Goal: Task Accomplishment & Management: Manage account settings

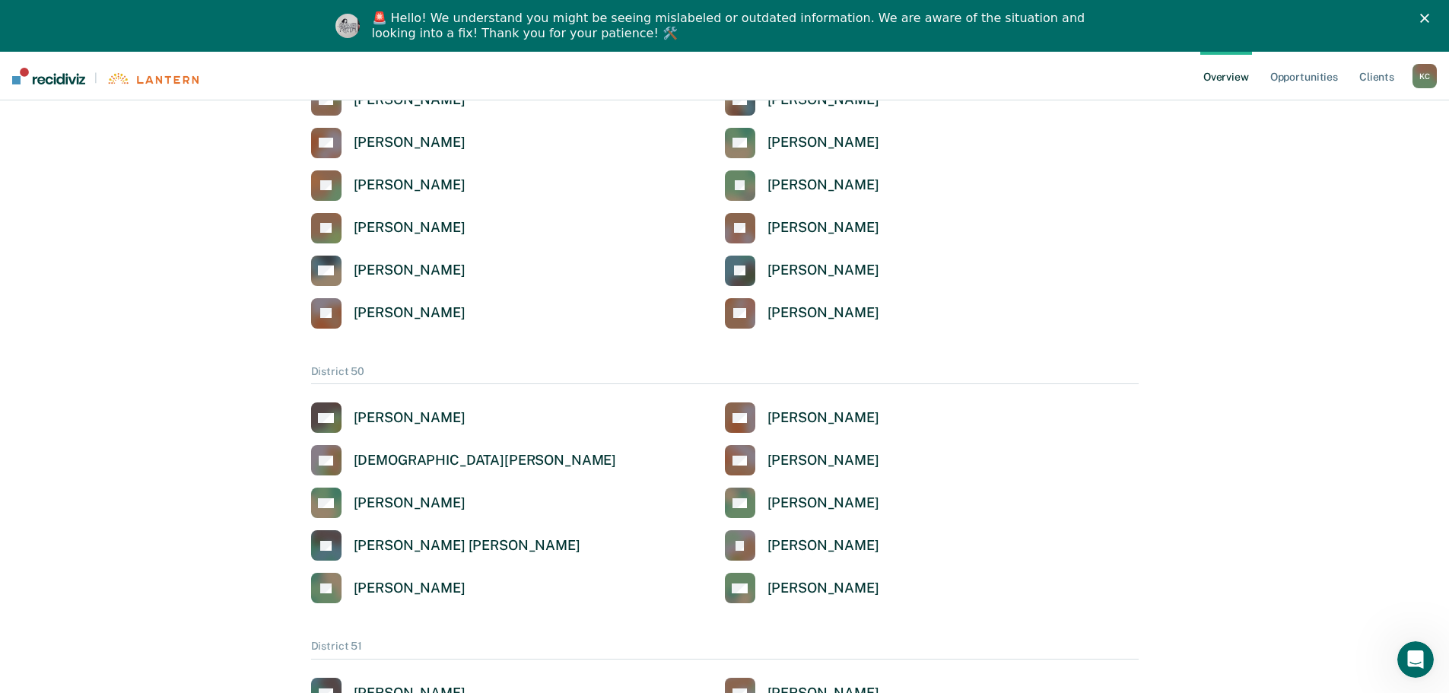
scroll to position [2053, 0]
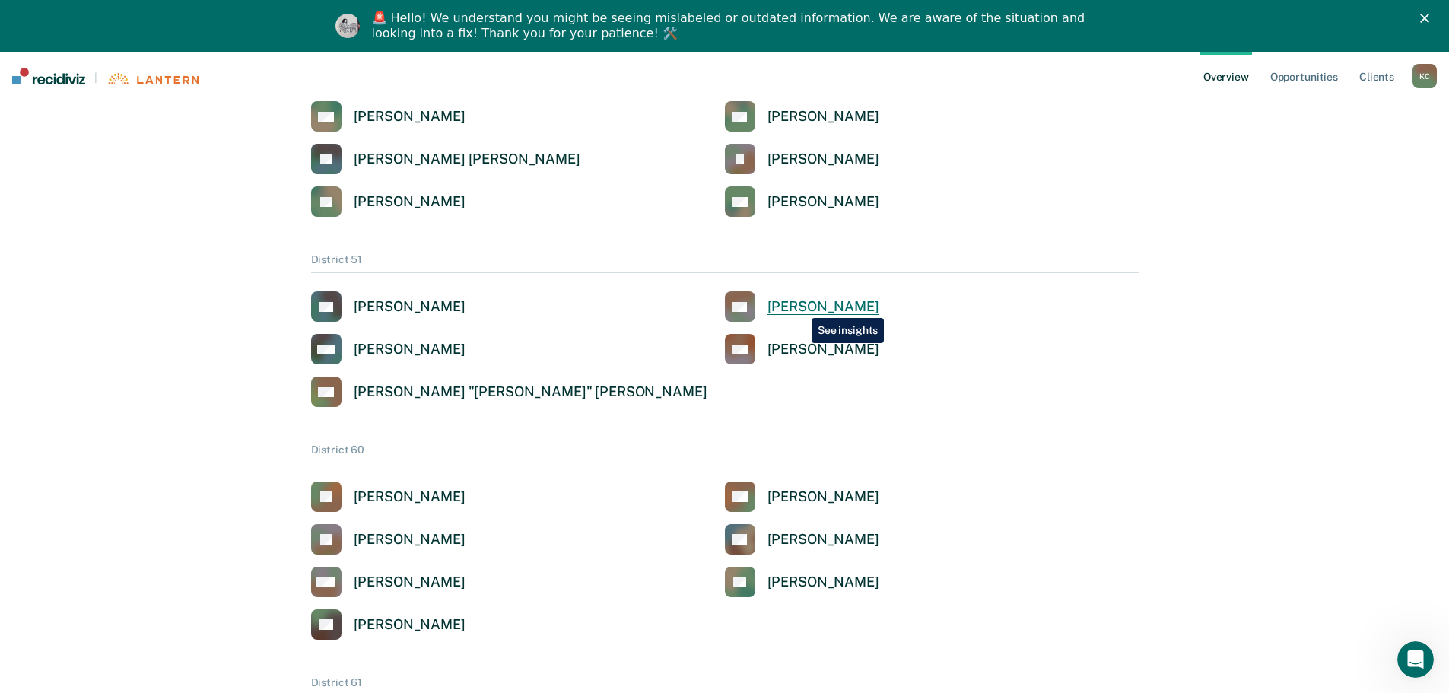
click at [800, 306] on div "[PERSON_NAME]" at bounding box center [823, 306] width 112 height 17
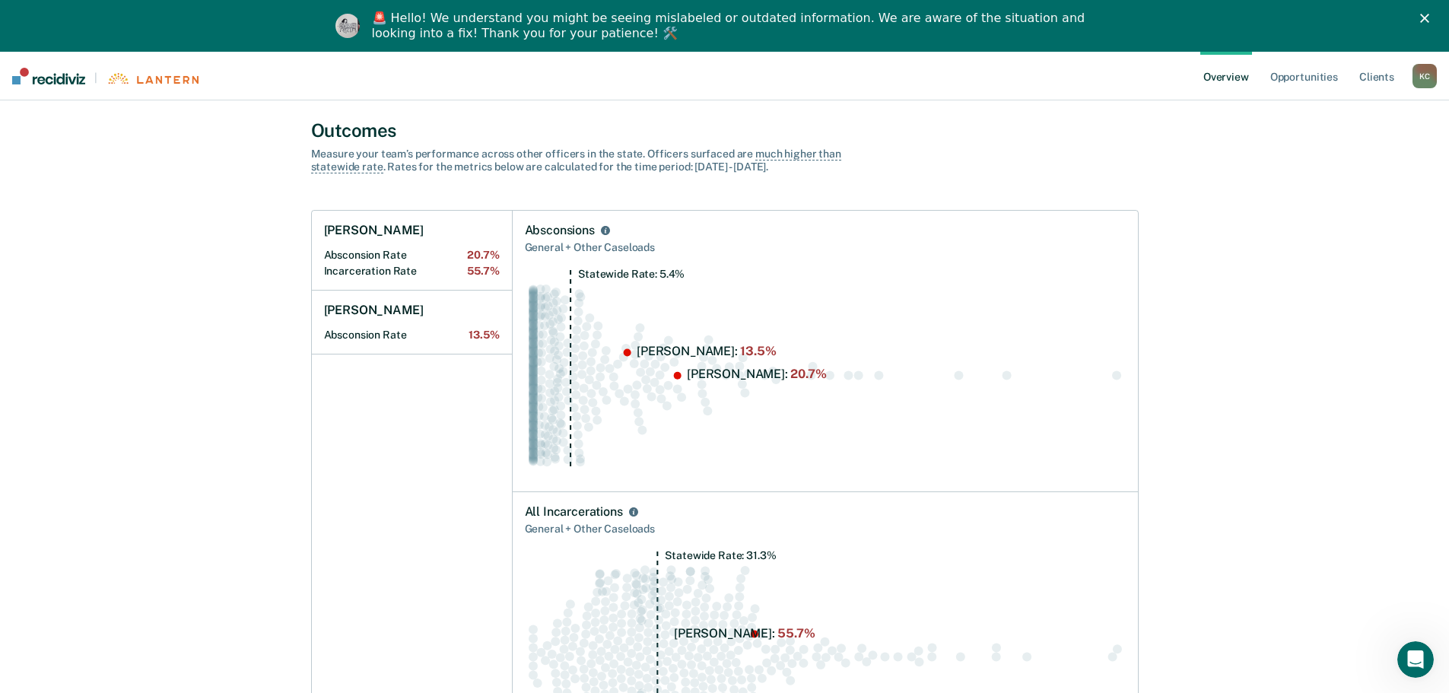
scroll to position [152, 0]
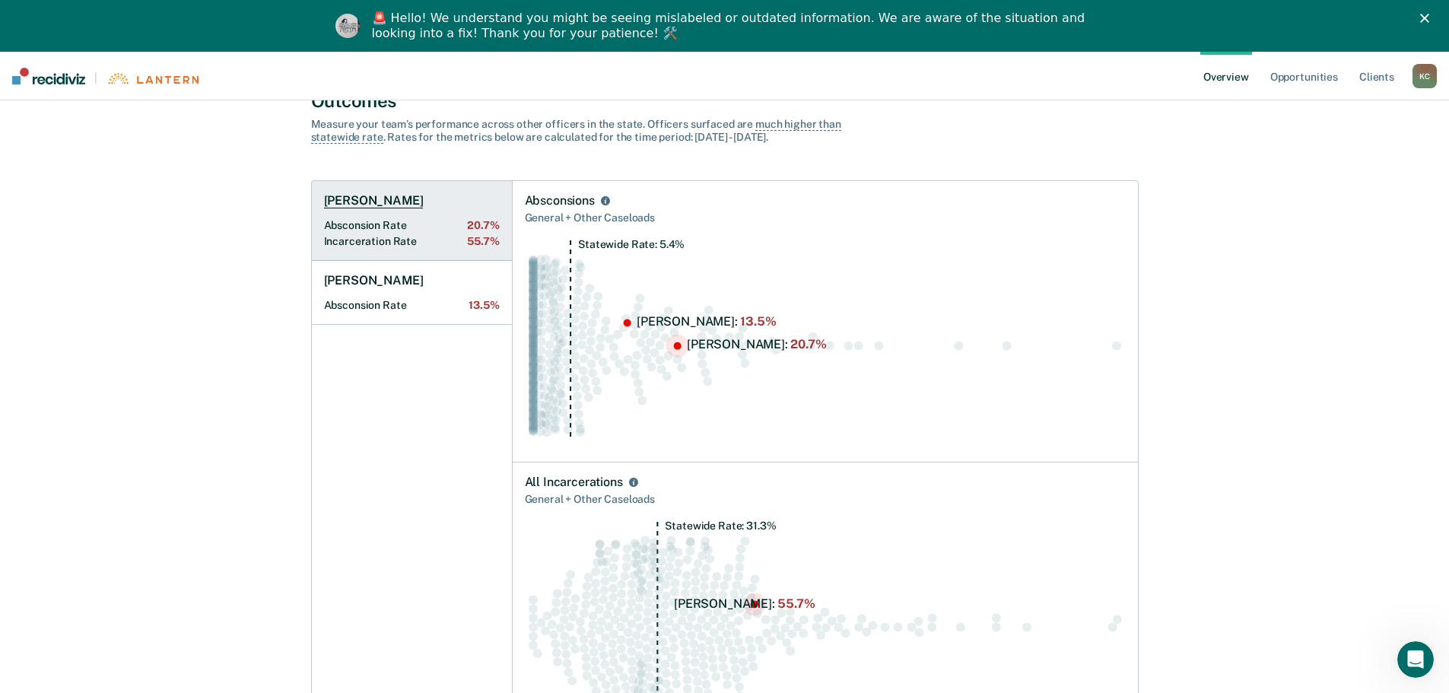
click at [374, 200] on h1 "[PERSON_NAME]" at bounding box center [374, 200] width 100 height 15
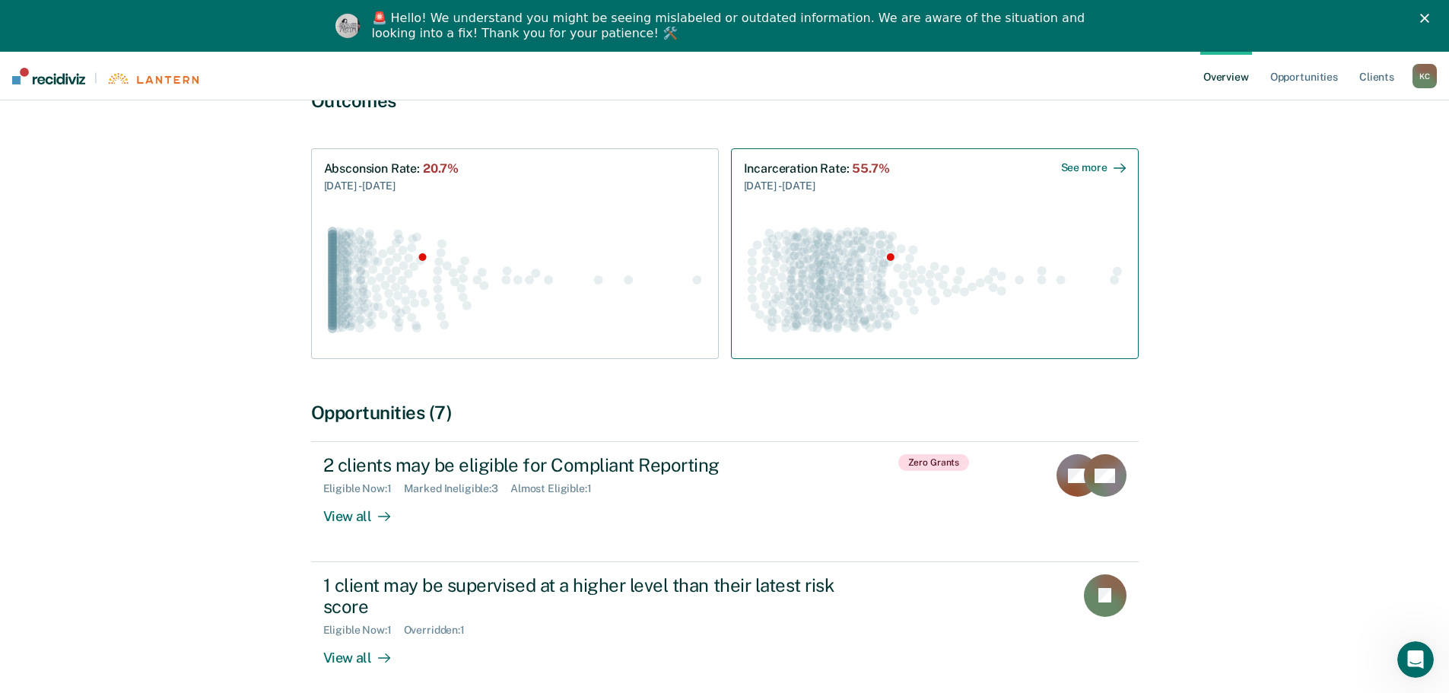
click at [1091, 168] on div "See more" at bounding box center [1093, 167] width 65 height 13
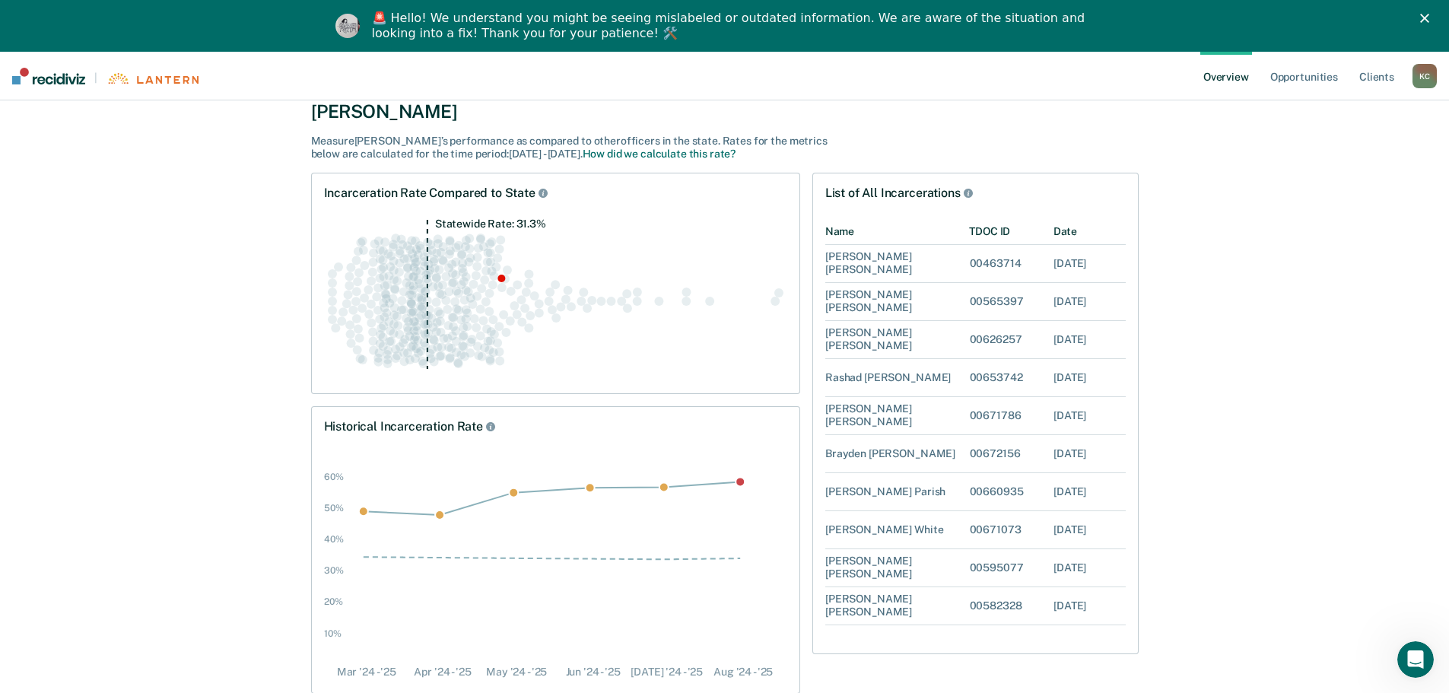
scroll to position [121, 0]
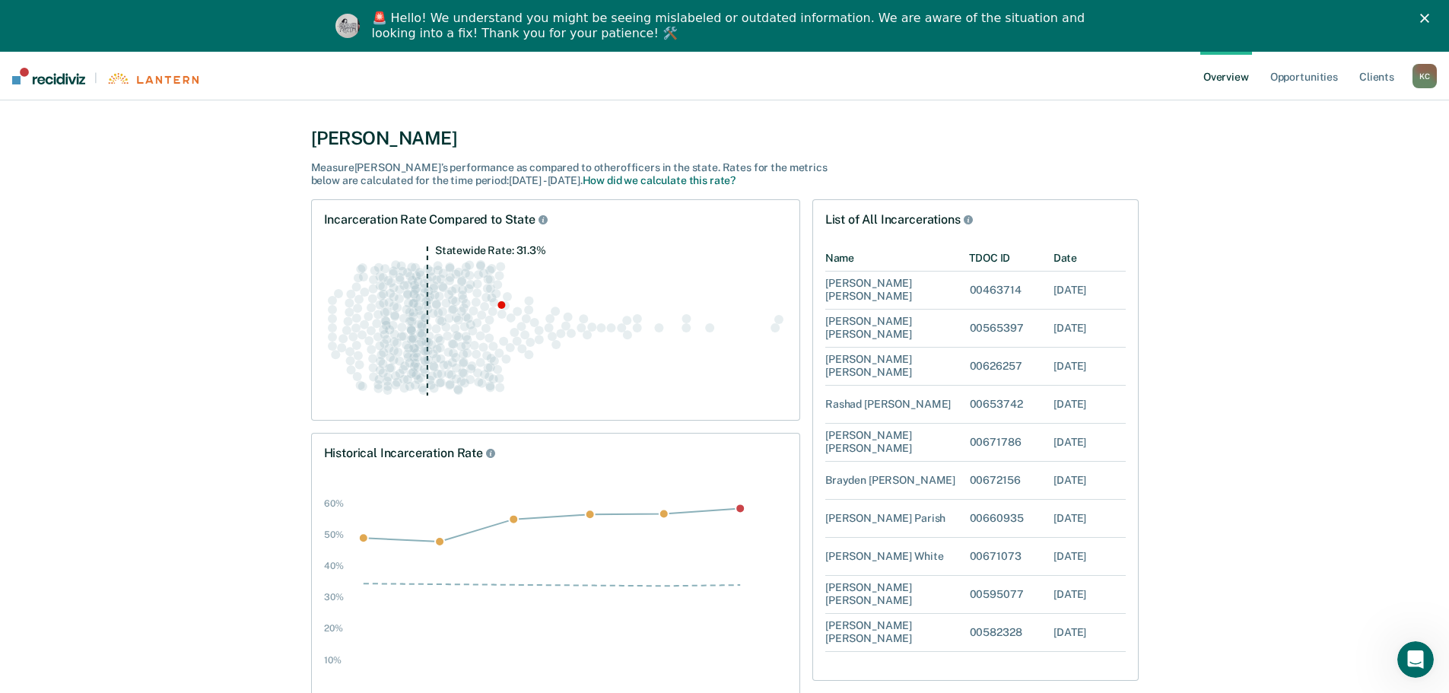
click at [503, 304] on circle "Swarm plot of all incarceration rates in the state for NOT_SEX_OFFENSE caseload…" at bounding box center [501, 305] width 8 height 8
click at [498, 303] on circle "Swarm plot of all incarceration rates in the state for NOT_SEX_OFFENSE caseload…" at bounding box center [501, 305] width 8 height 8
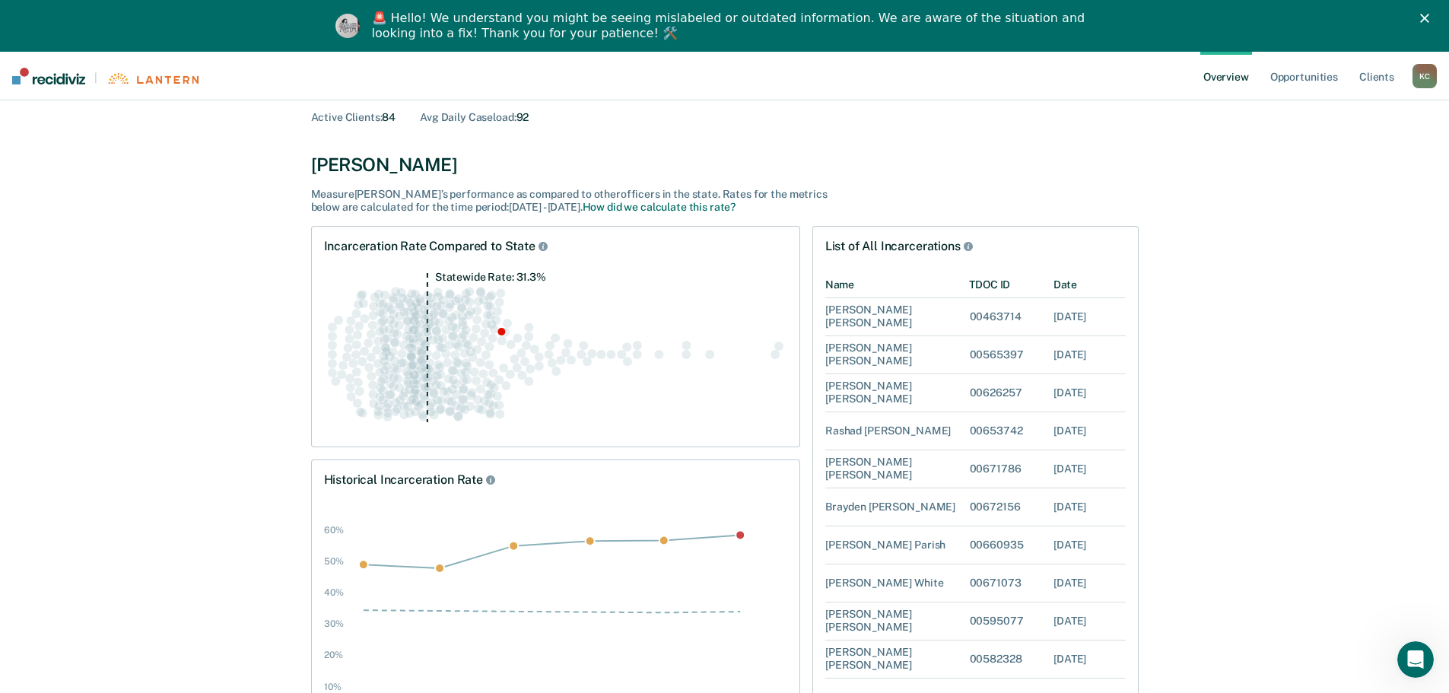
scroll to position [0, 0]
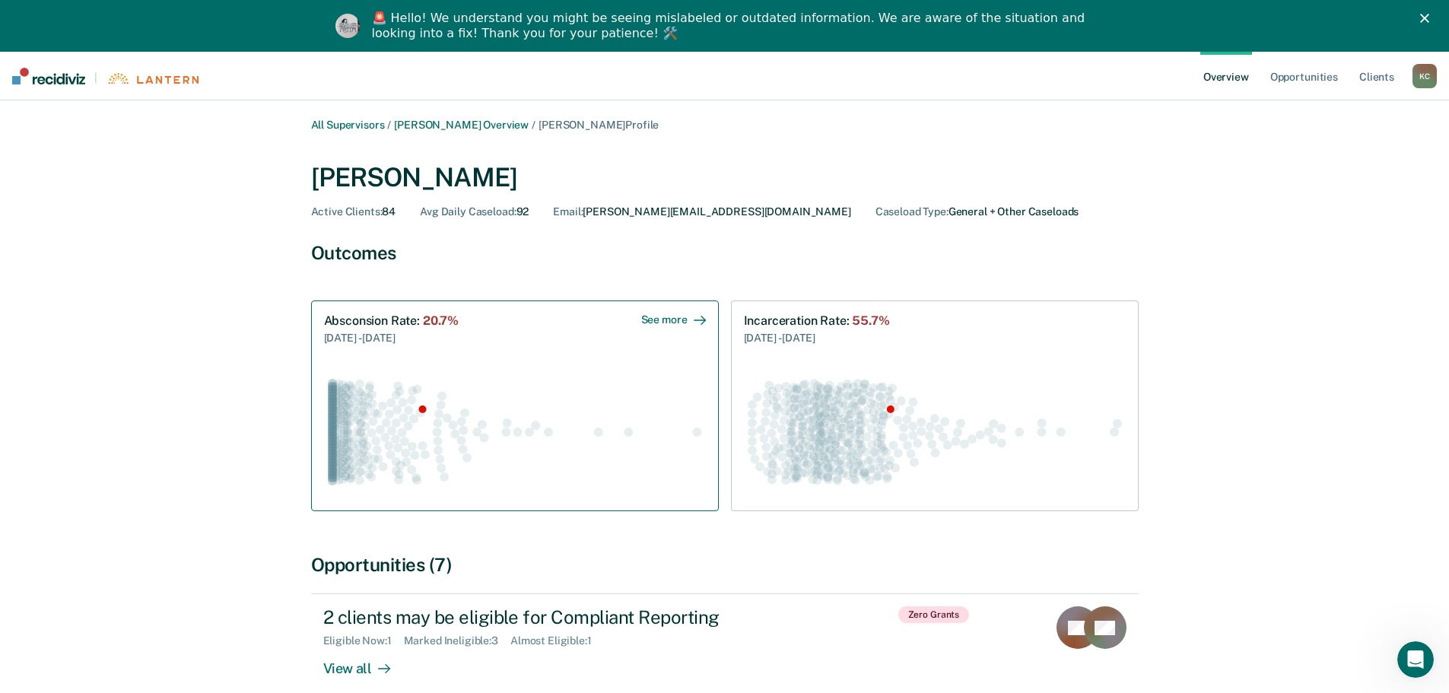
click at [679, 315] on div "See more" at bounding box center [673, 319] width 65 height 13
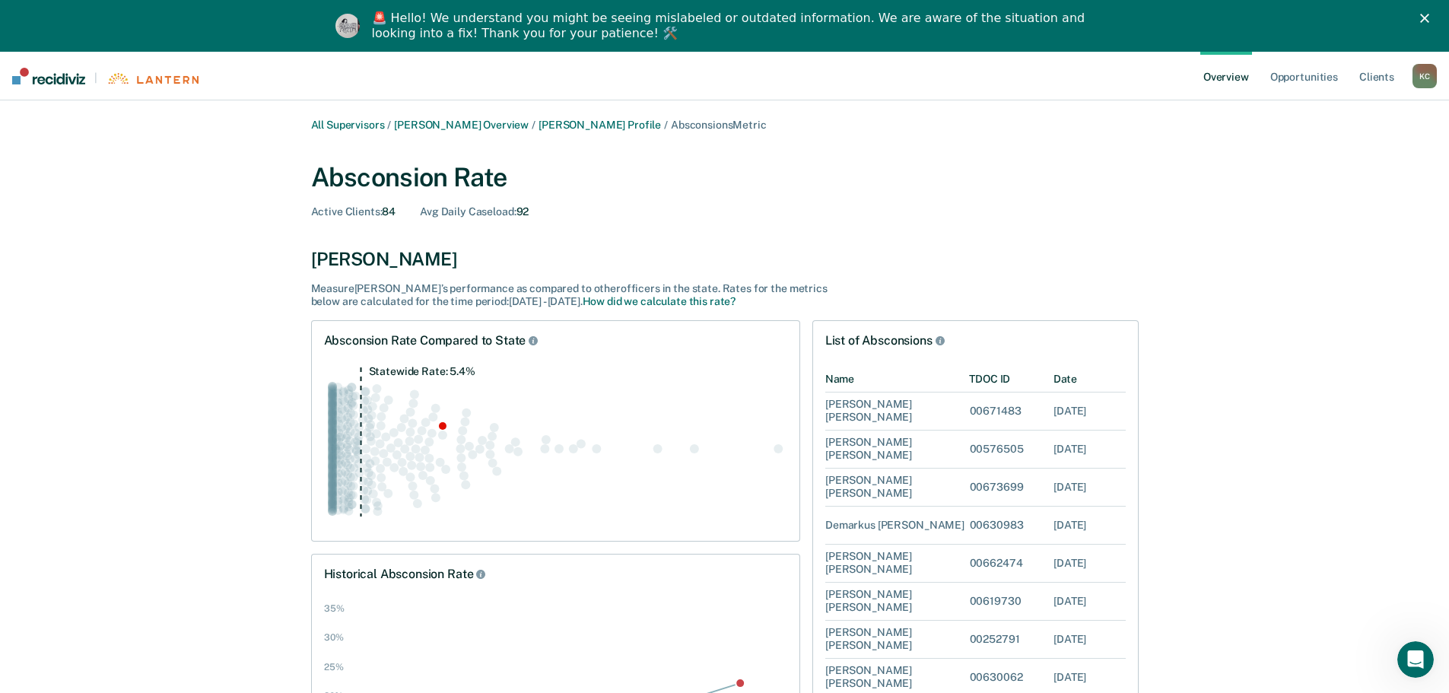
click at [437, 142] on div "All Supervisors / [PERSON_NAME] Overview / [PERSON_NAME] Profile / Absconsions …" at bounding box center [724, 480] width 913 height 722
click at [442, 122] on link "[PERSON_NAME] Overview" at bounding box center [461, 125] width 135 height 13
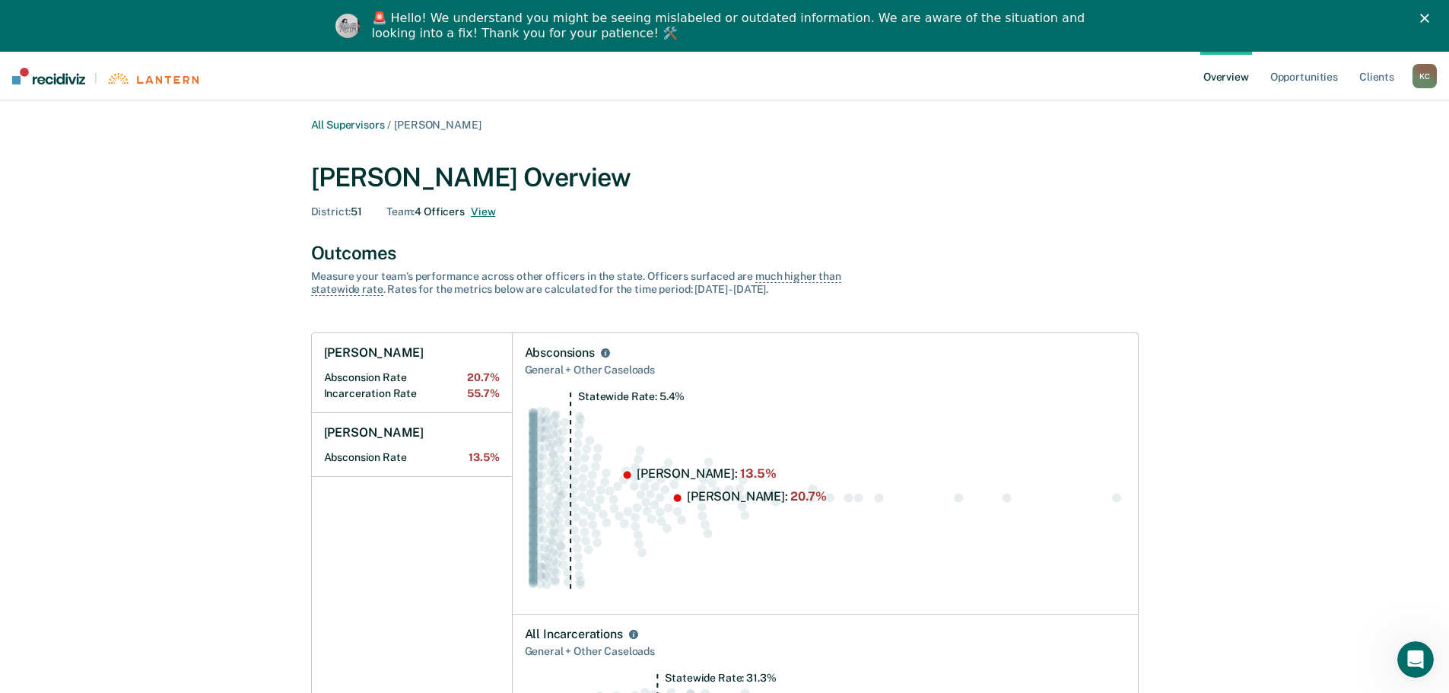
click at [477, 212] on button "View" at bounding box center [483, 211] width 24 height 13
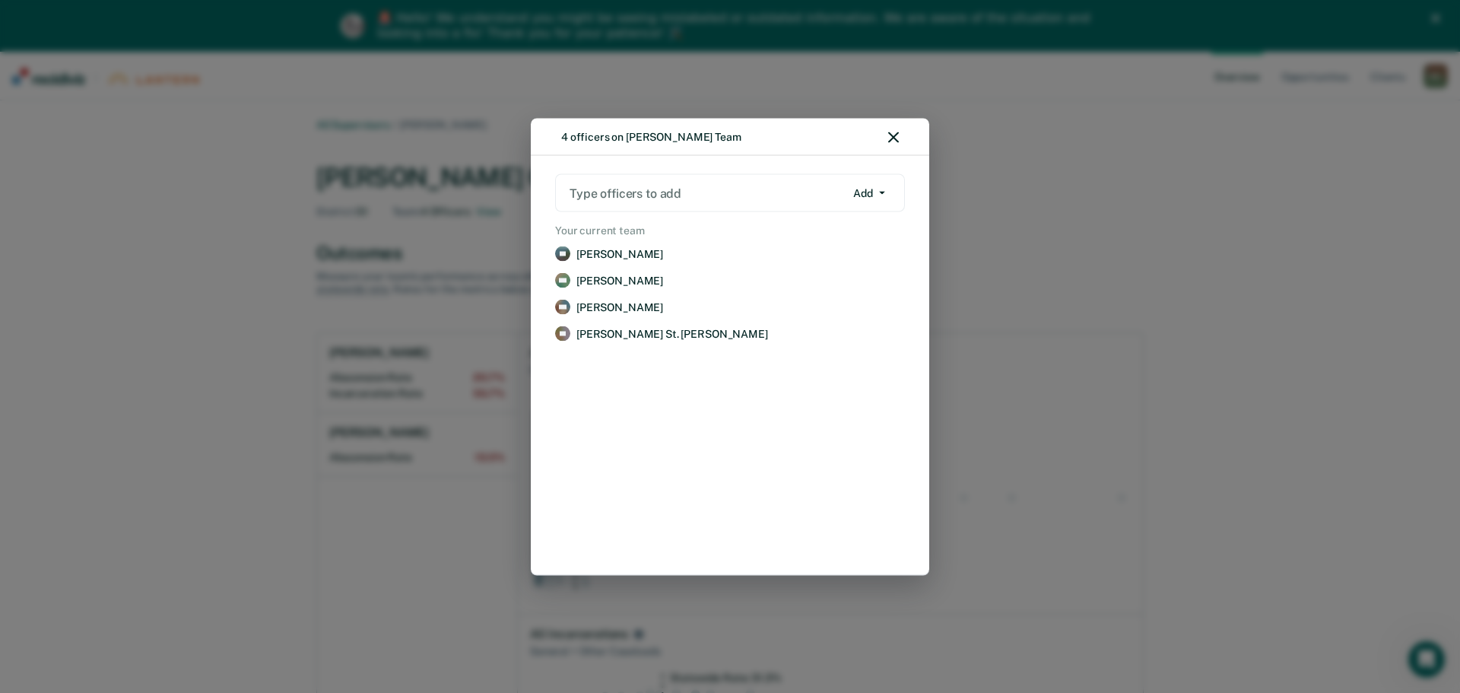
click at [891, 138] on icon "button" at bounding box center [893, 137] width 11 height 11
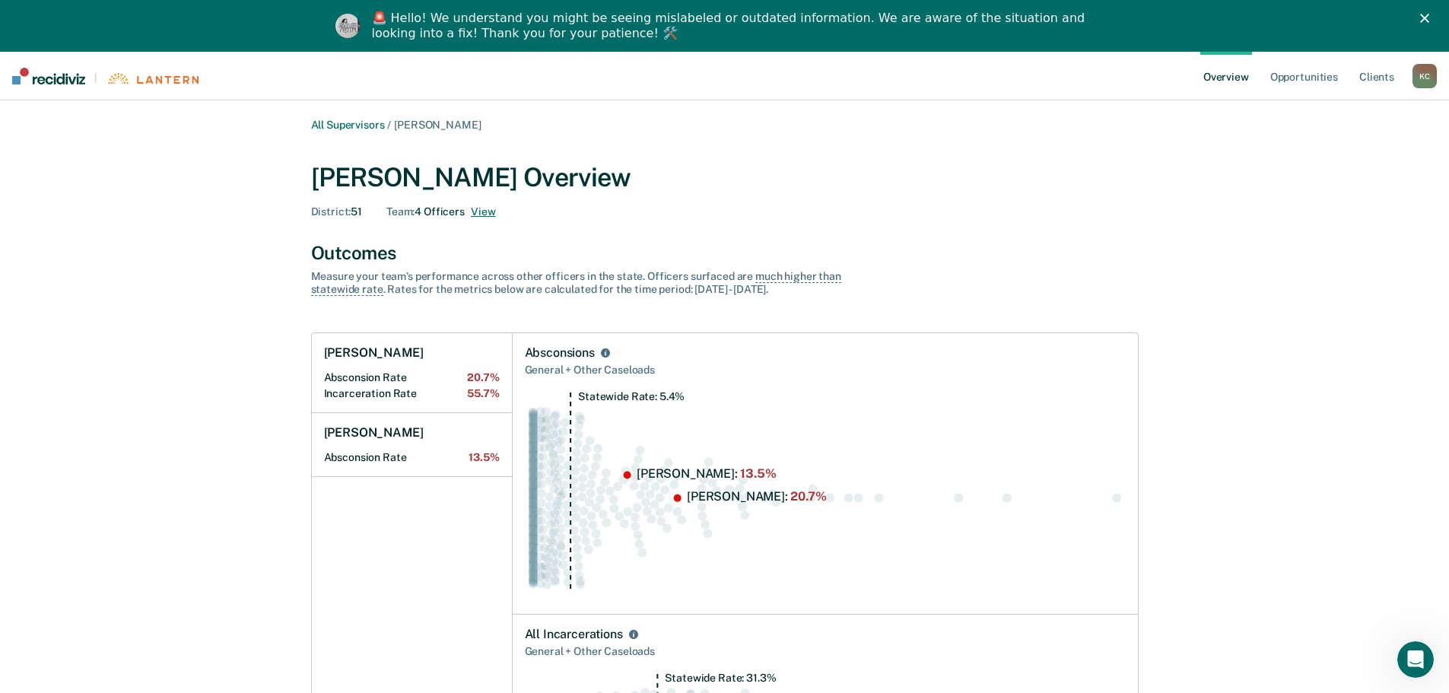
click at [481, 213] on button "View" at bounding box center [483, 211] width 24 height 13
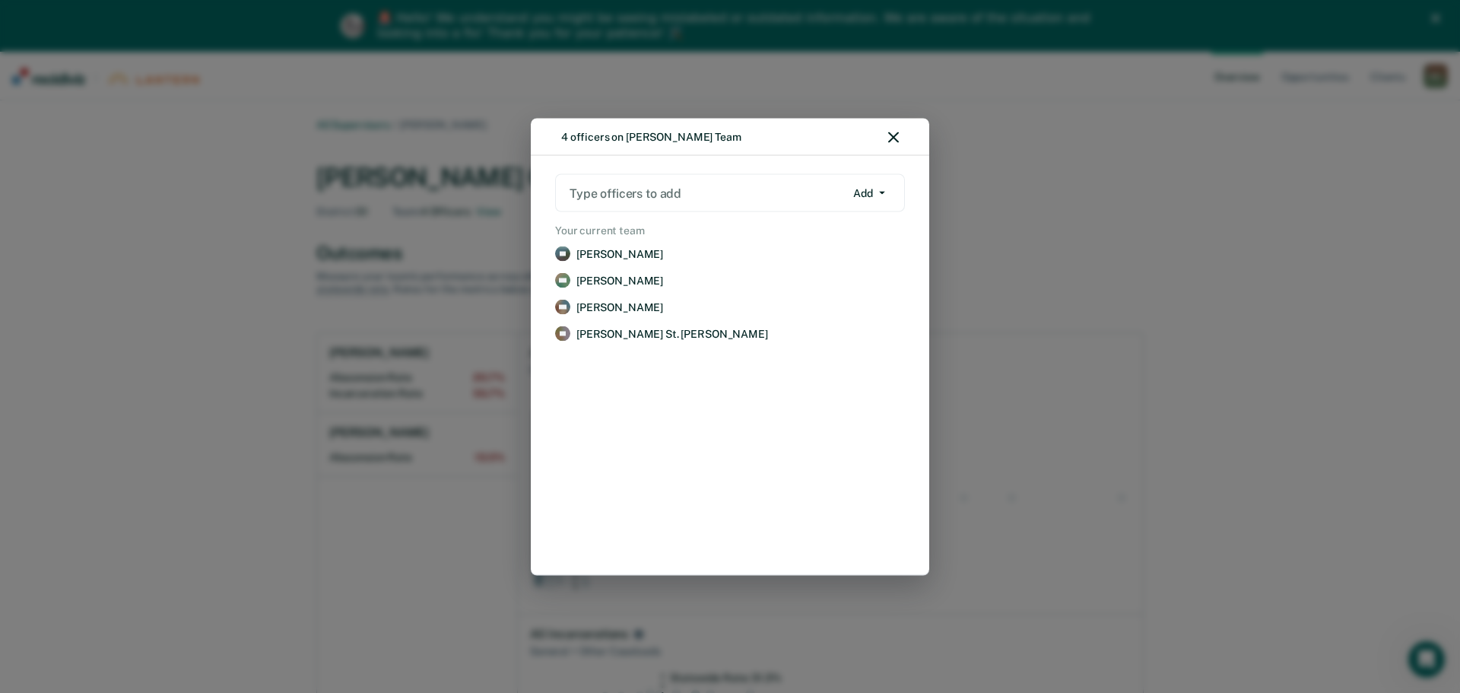
click at [630, 195] on div at bounding box center [707, 192] width 275 height 17
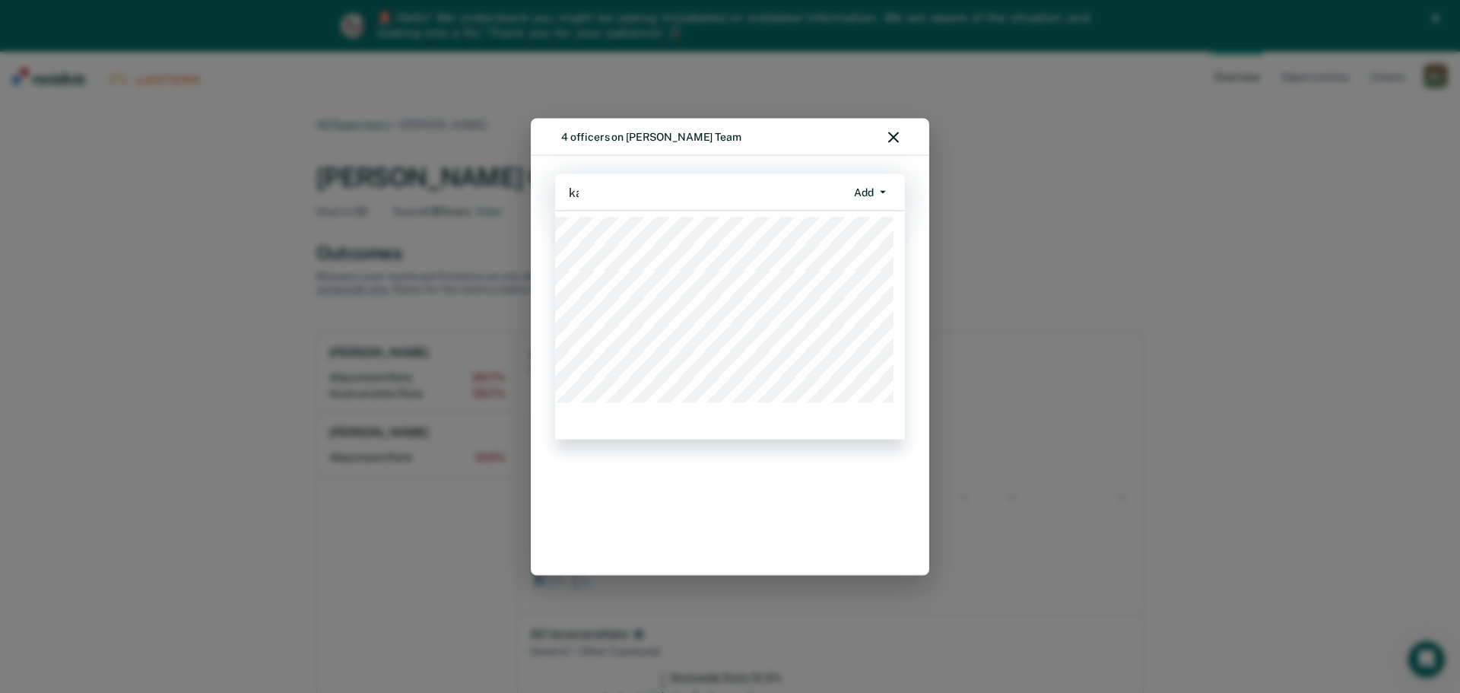
type input "kai"
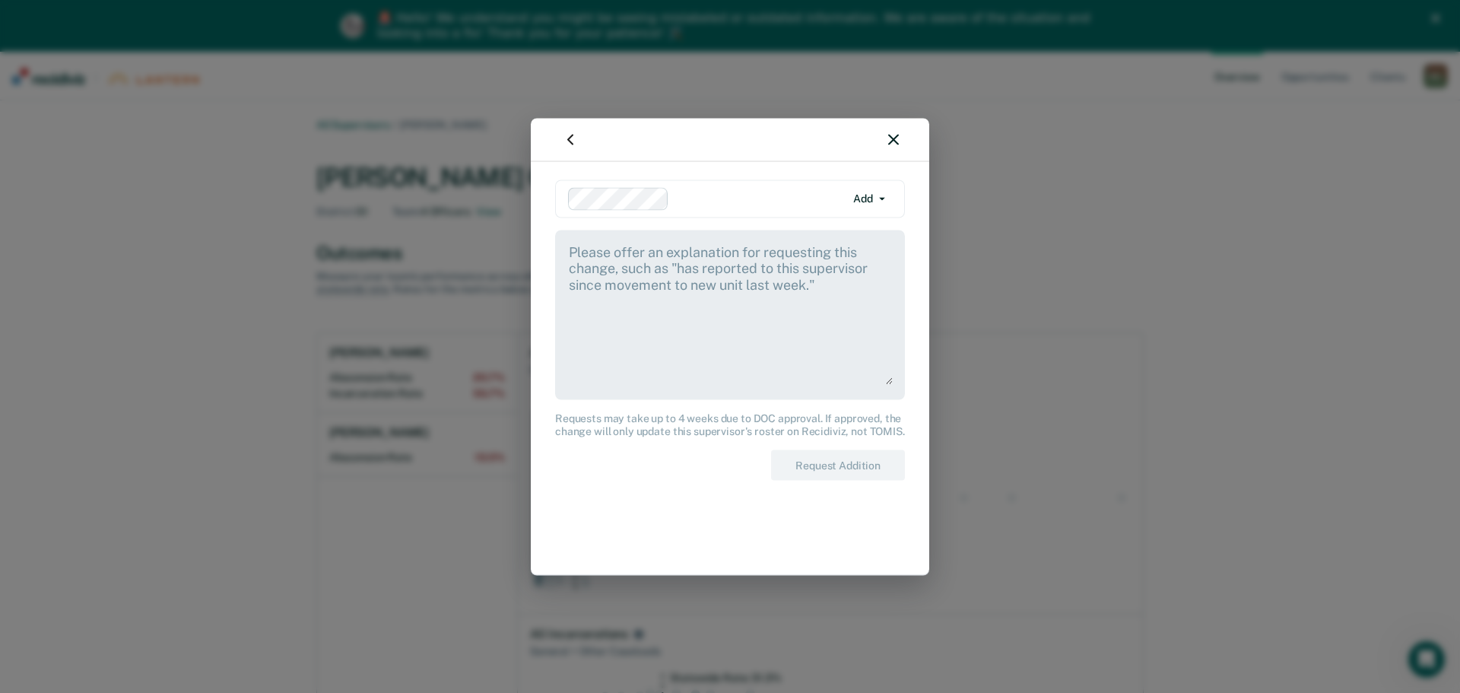
click at [748, 197] on div at bounding box center [760, 197] width 170 height 17
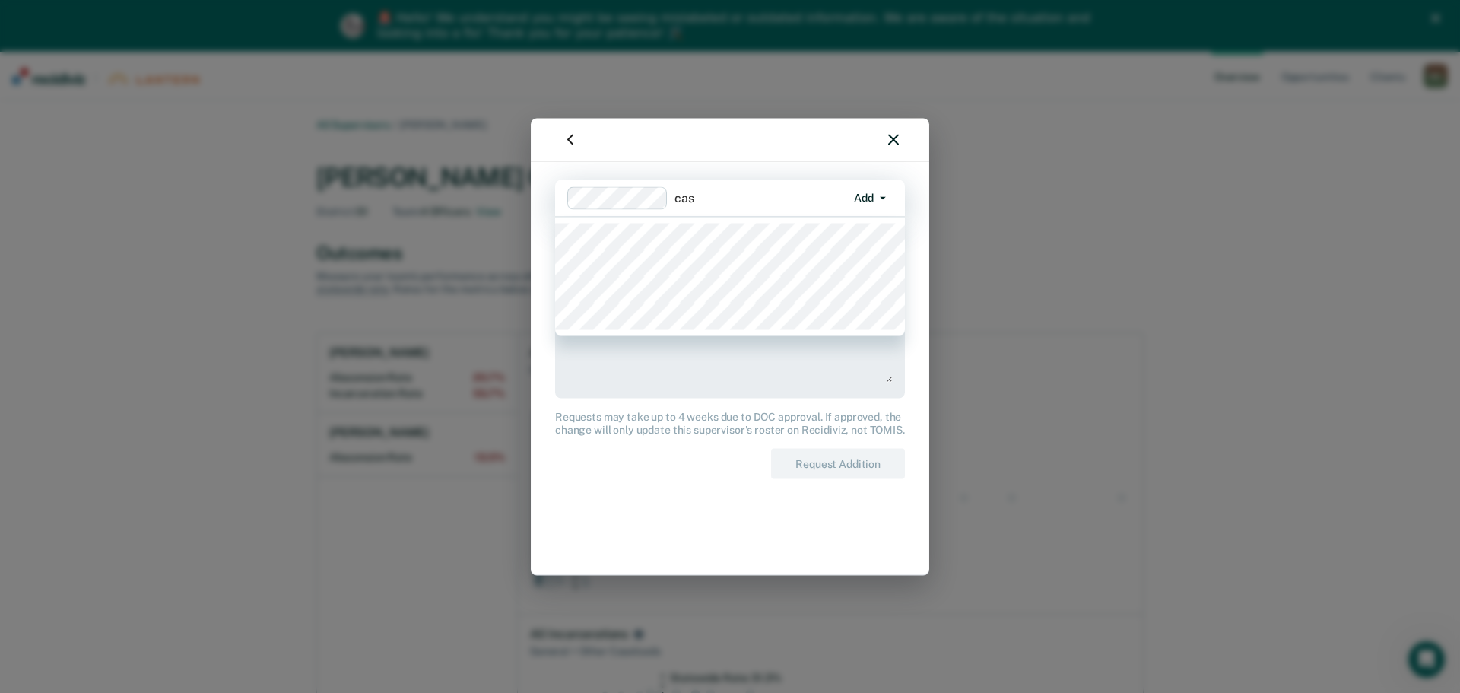
type input "case"
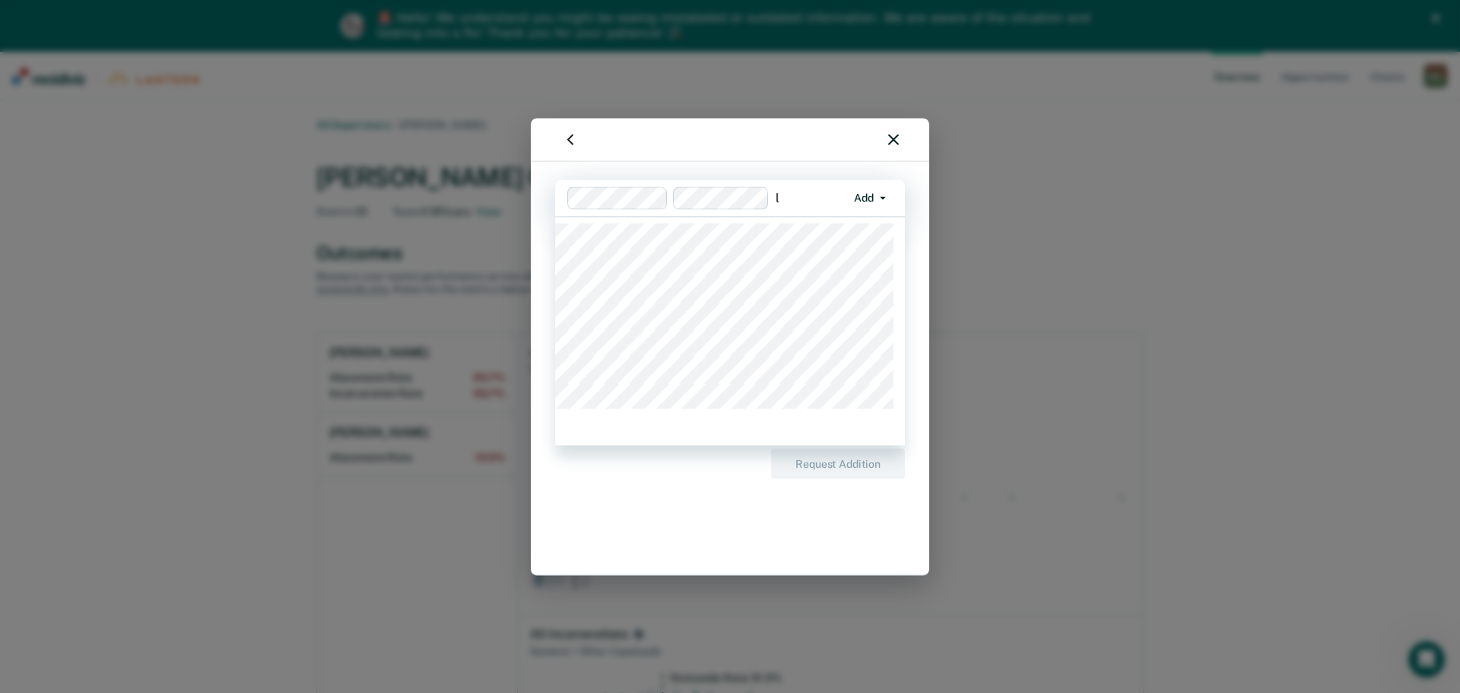
type input "le"
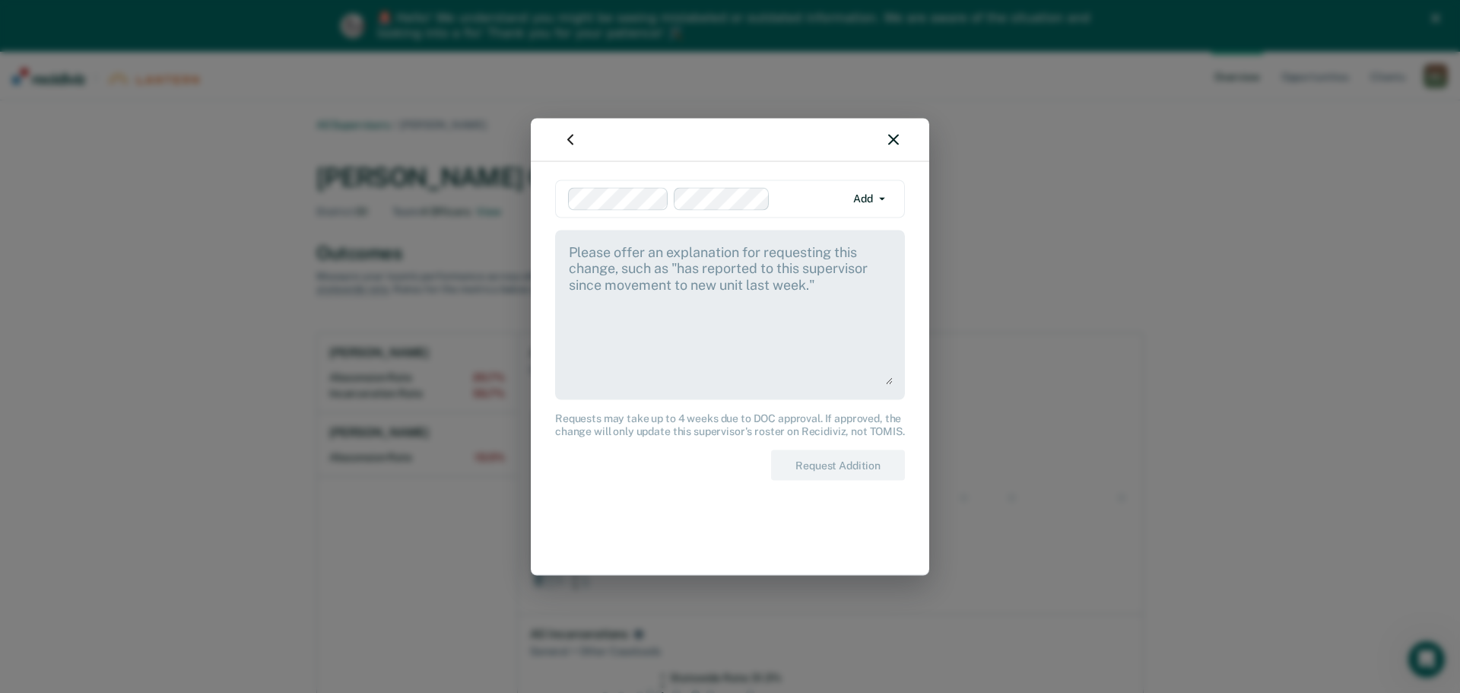
click at [795, 192] on div at bounding box center [810, 197] width 69 height 17
click at [878, 196] on button "Add" at bounding box center [869, 198] width 46 height 24
click at [837, 223] on div "Add" at bounding box center [832, 229] width 20 height 13
click at [862, 200] on button "Add" at bounding box center [869, 198] width 46 height 24
click at [695, 202] on div at bounding box center [760, 197] width 170 height 17
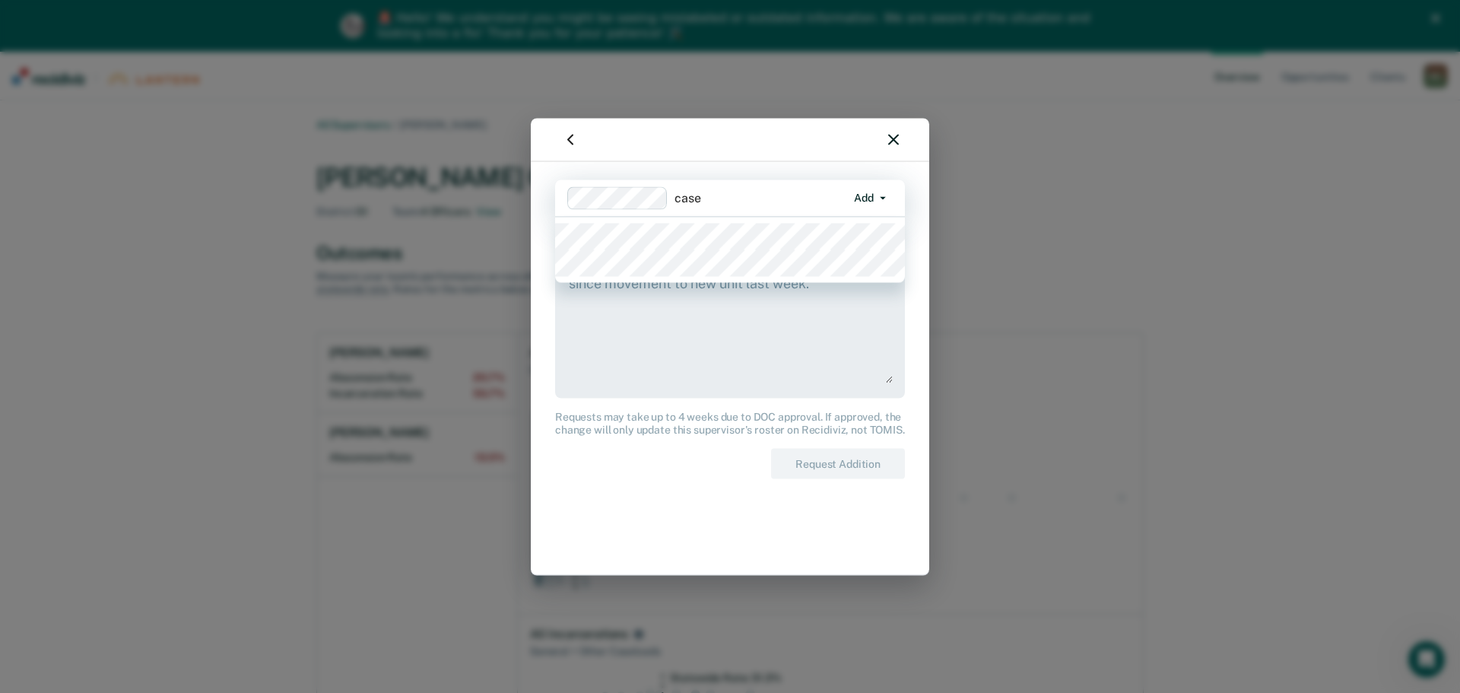
type input "[PERSON_NAME]"
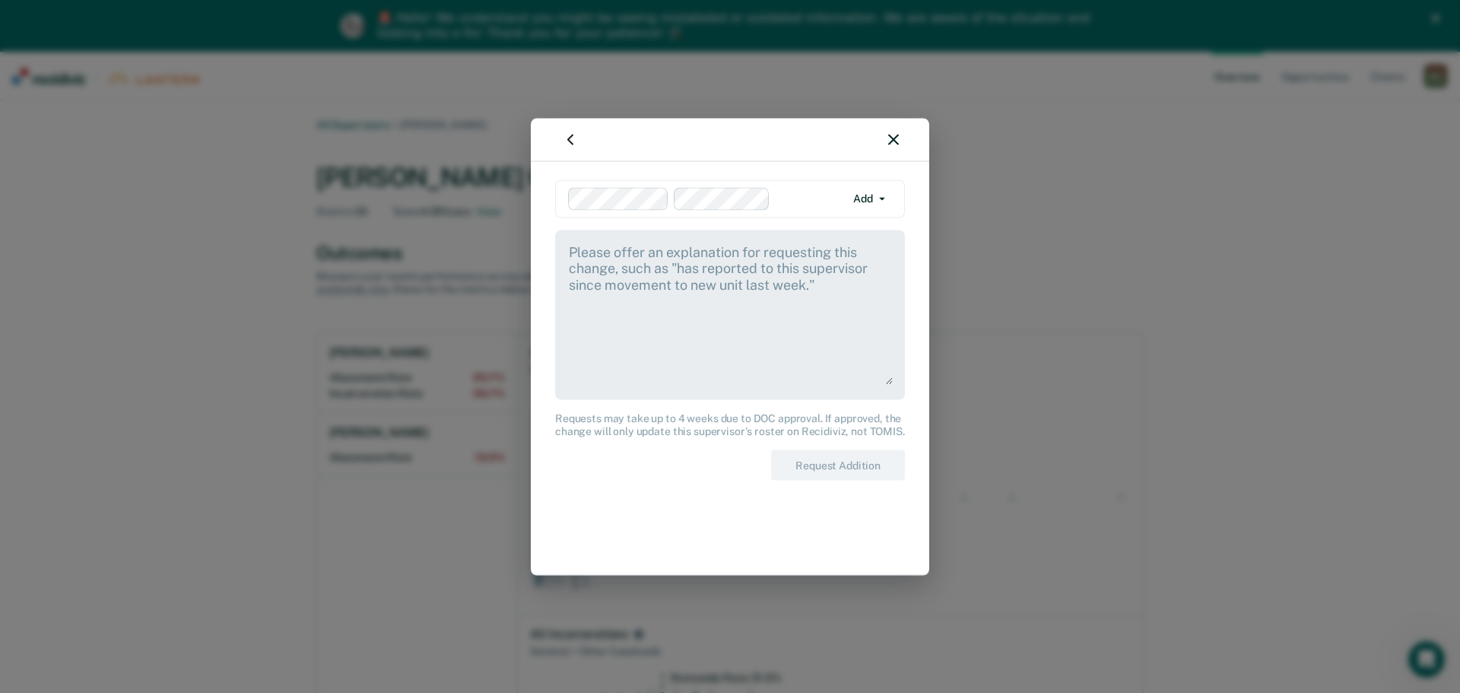
click at [605, 281] on textarea at bounding box center [729, 313] width 325 height 142
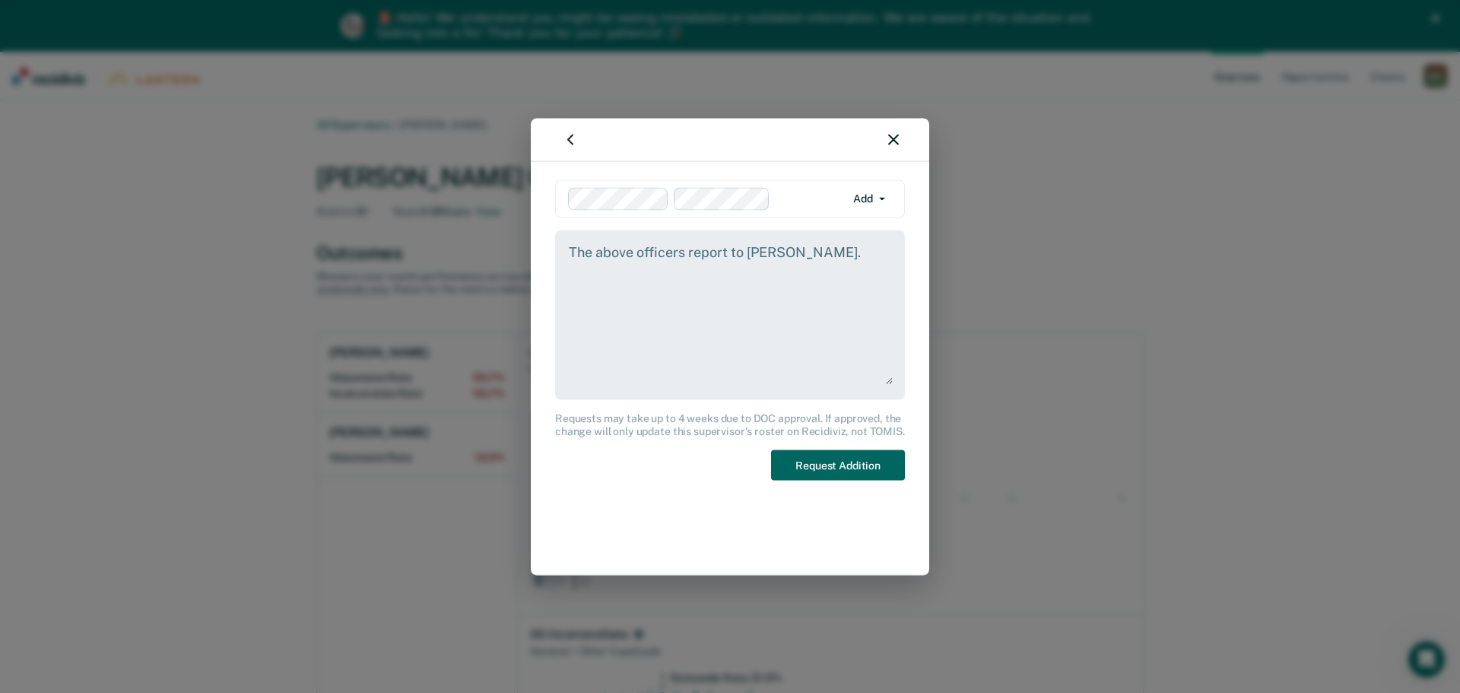
type textarea "The above officers report to [PERSON_NAME]."
click at [830, 460] on button "Request Addition" at bounding box center [838, 464] width 134 height 31
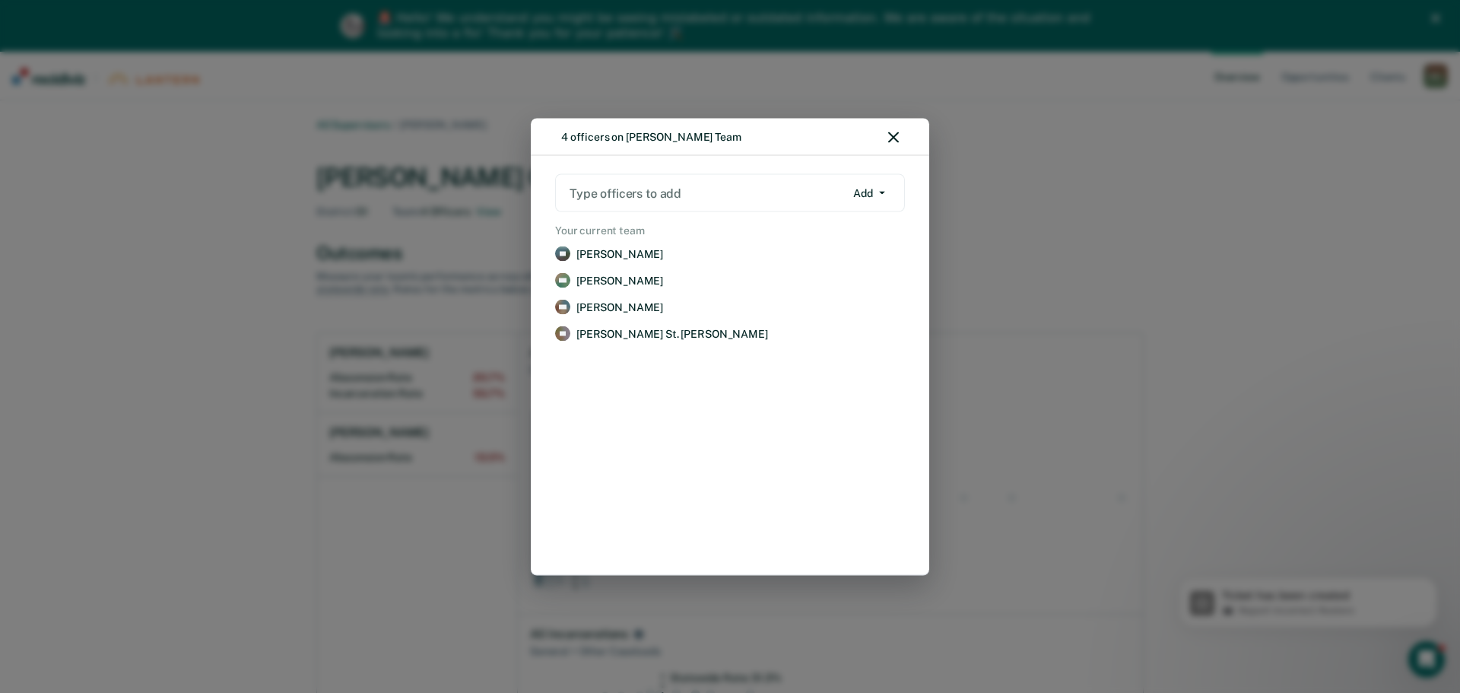
click at [893, 133] on icon "button" at bounding box center [893, 137] width 11 height 11
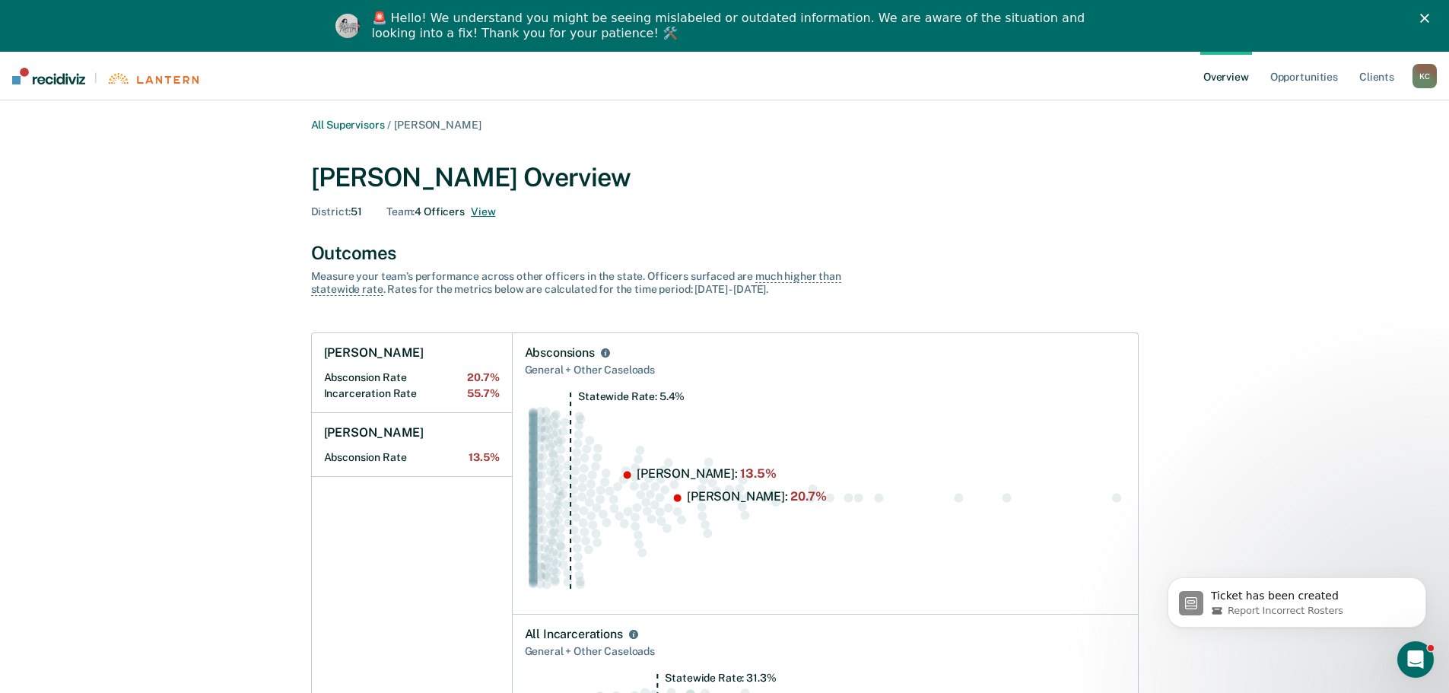
click at [486, 208] on button "View" at bounding box center [483, 211] width 24 height 13
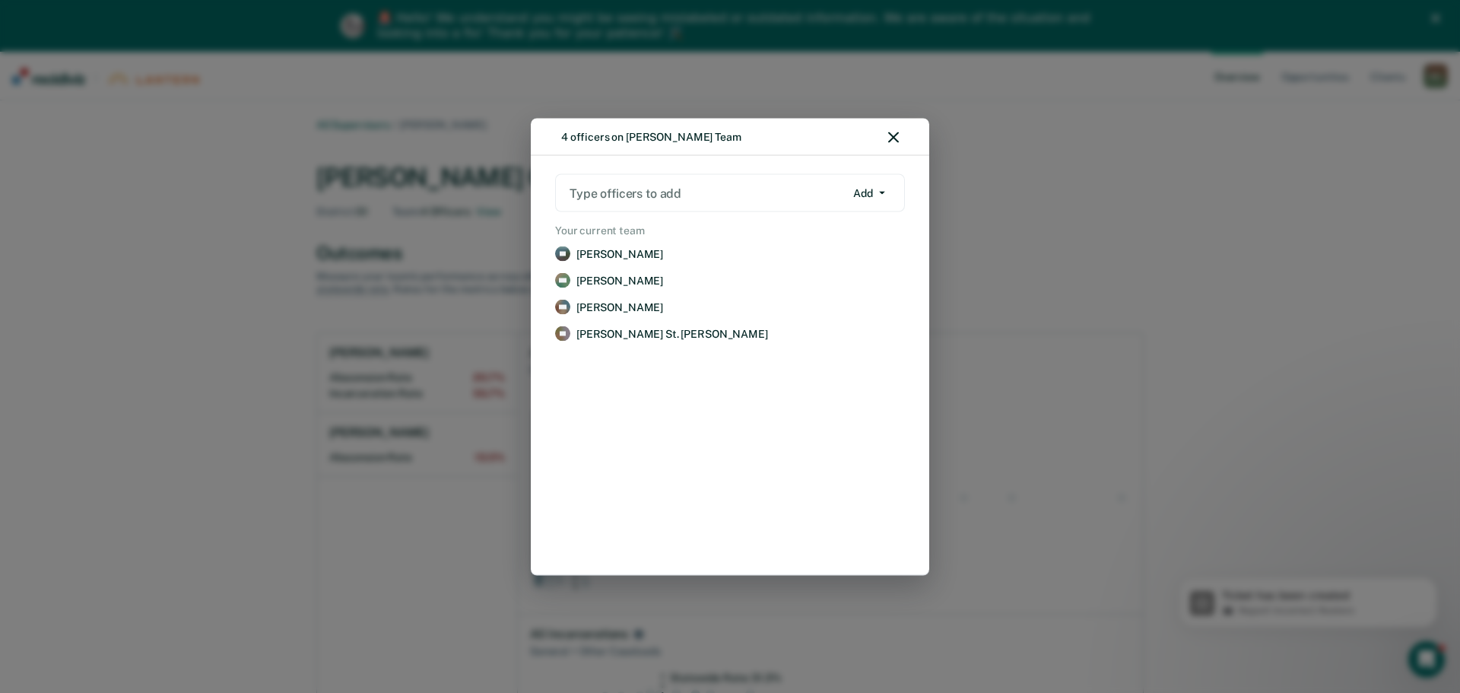
click at [897, 137] on icon "button" at bounding box center [893, 137] width 11 height 11
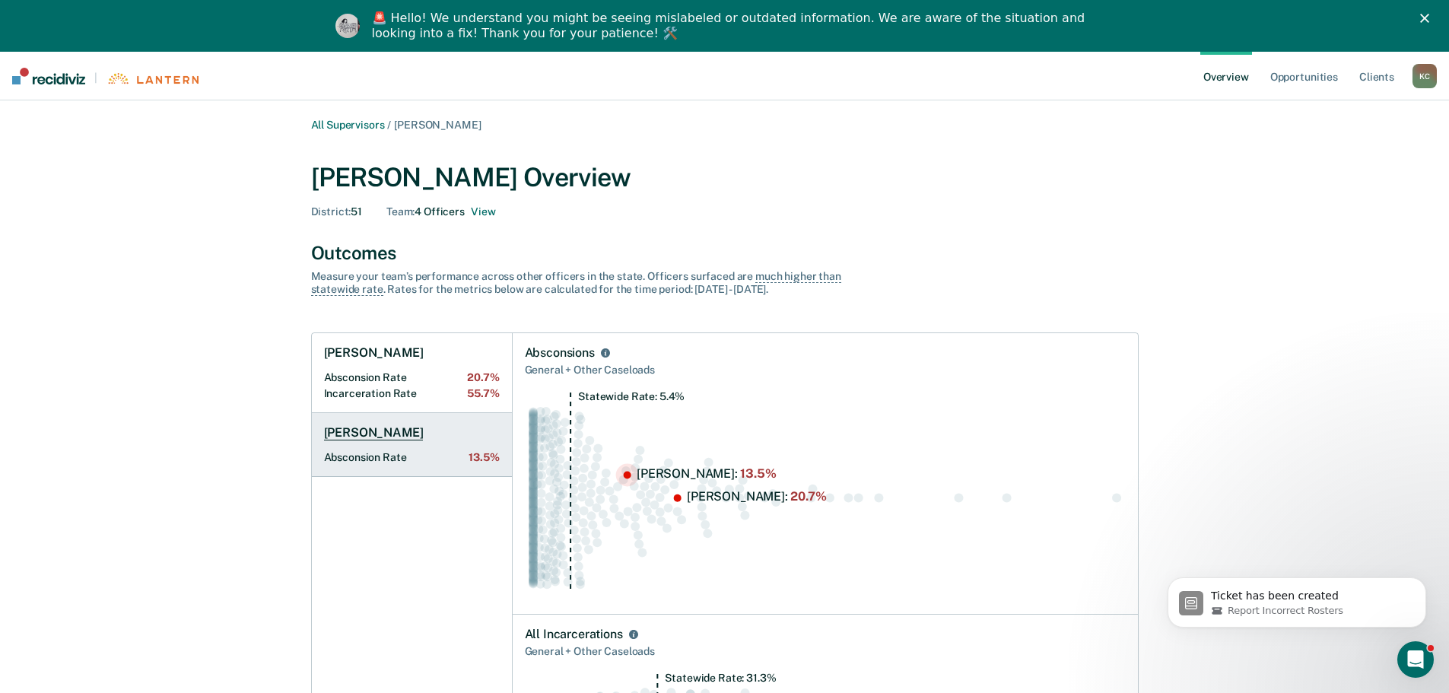
click at [341, 431] on h1 "[PERSON_NAME]" at bounding box center [374, 432] width 100 height 15
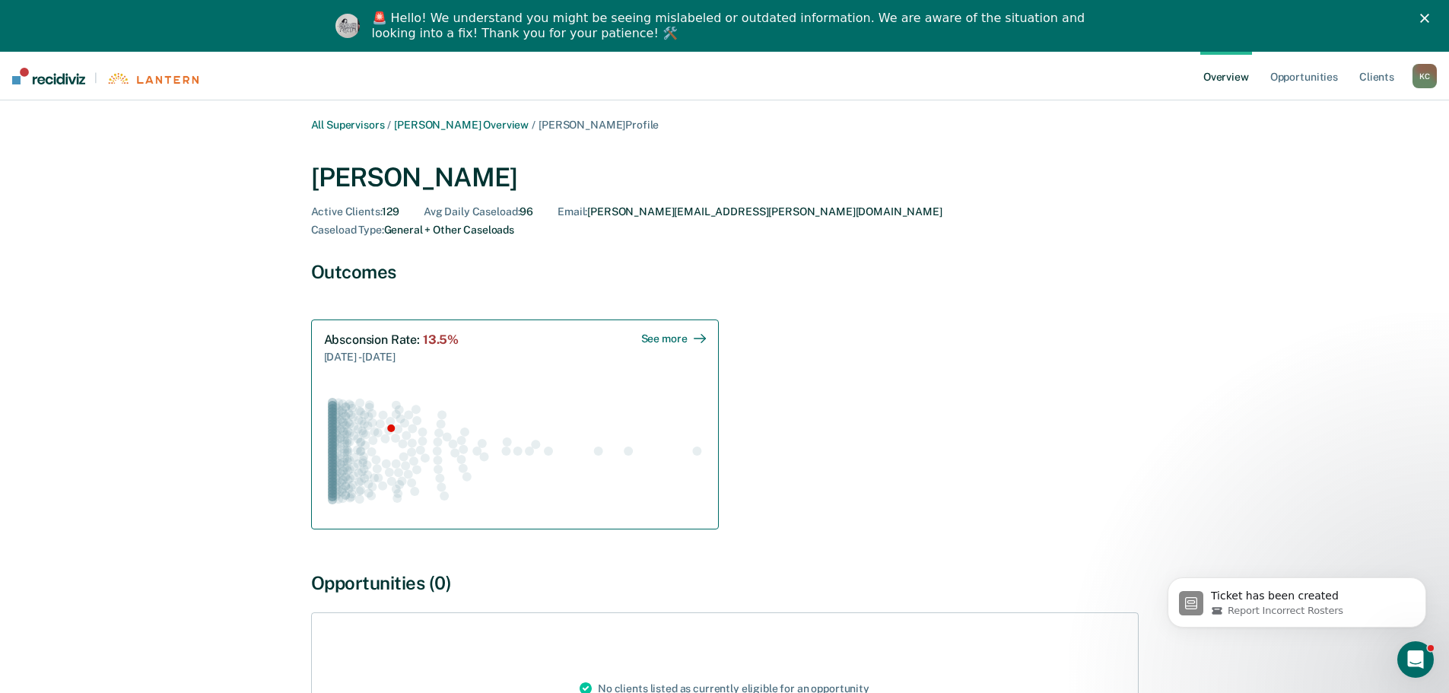
click at [673, 332] on div "See more" at bounding box center [673, 338] width 65 height 13
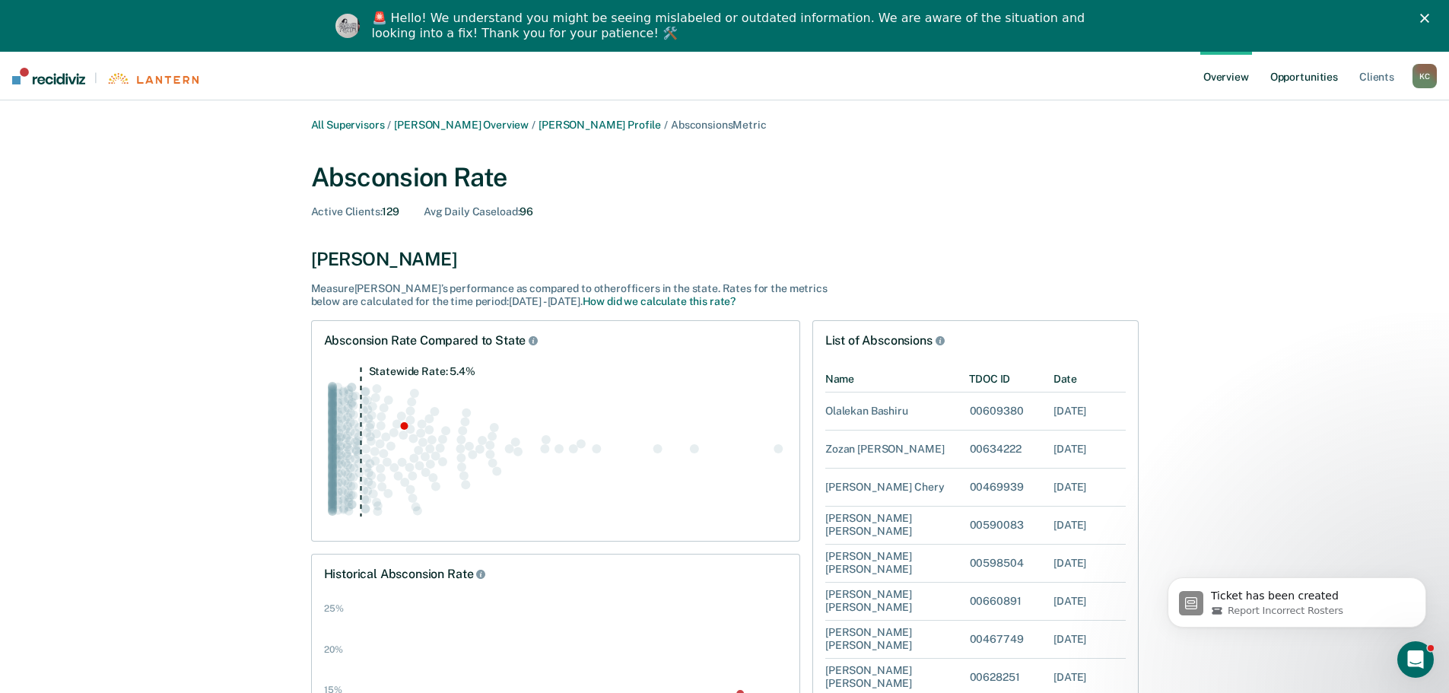
click at [1297, 75] on link "Opportunities" at bounding box center [1304, 76] width 74 height 49
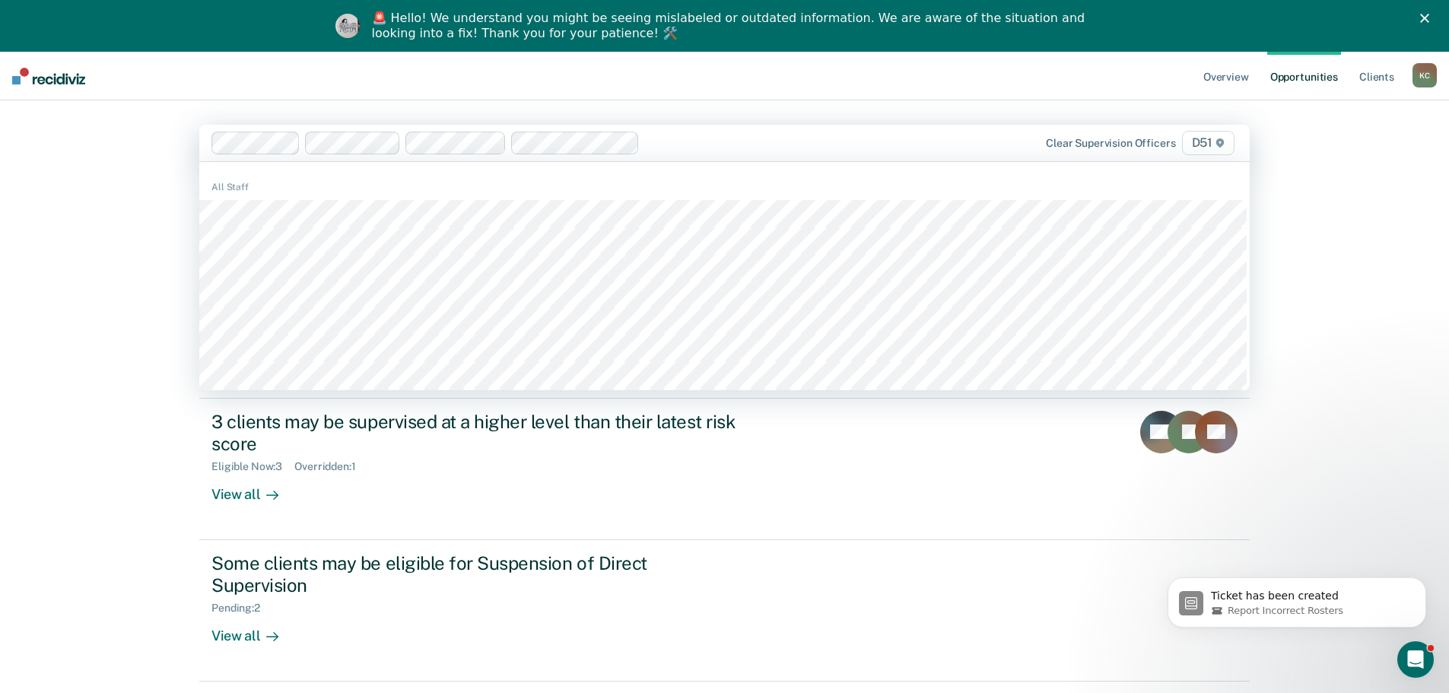
click at [682, 140] on div at bounding box center [787, 142] width 282 height 17
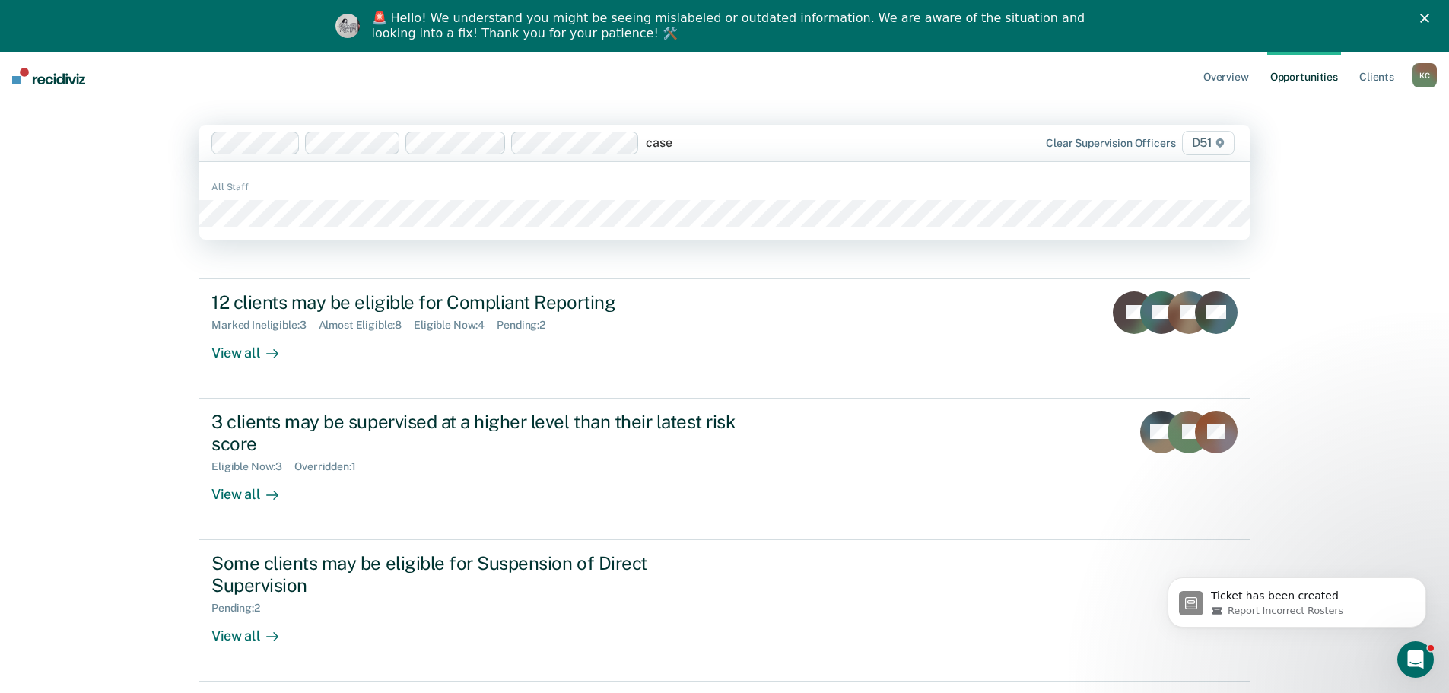
type input "[PERSON_NAME]"
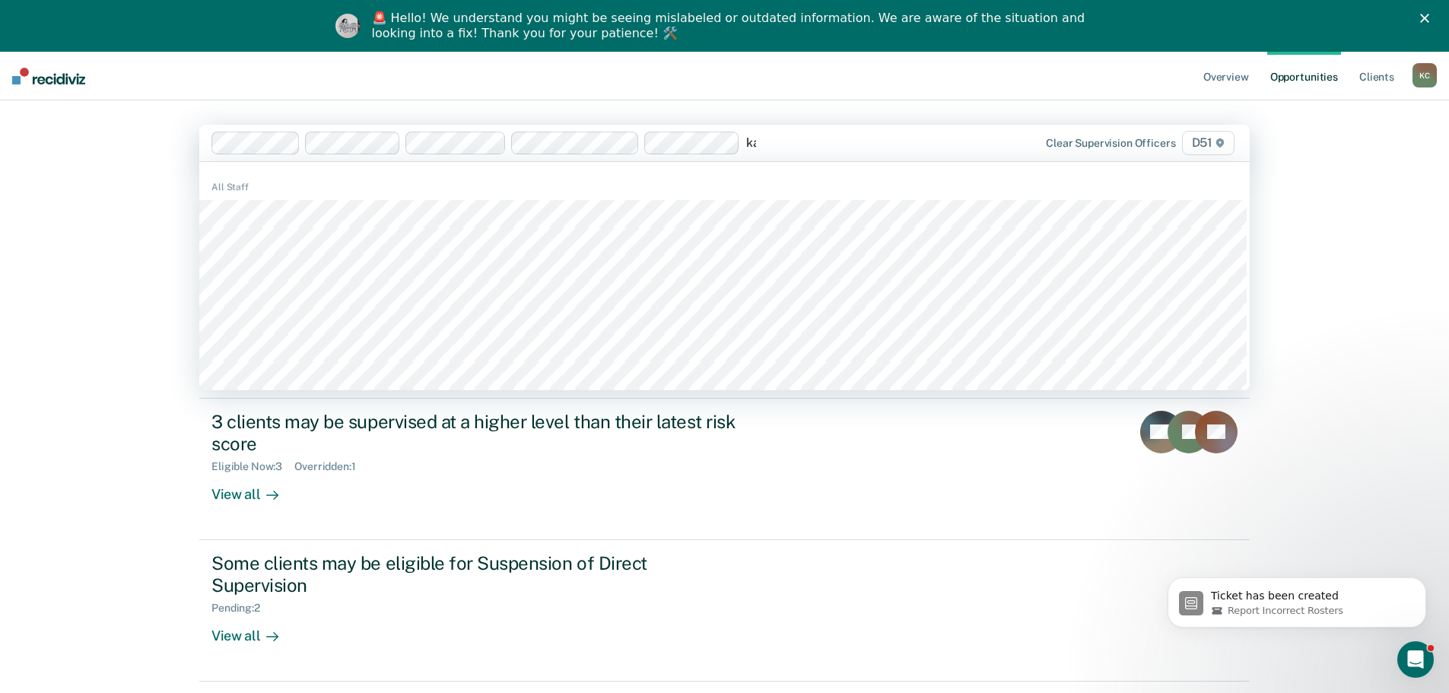
type input "kai"
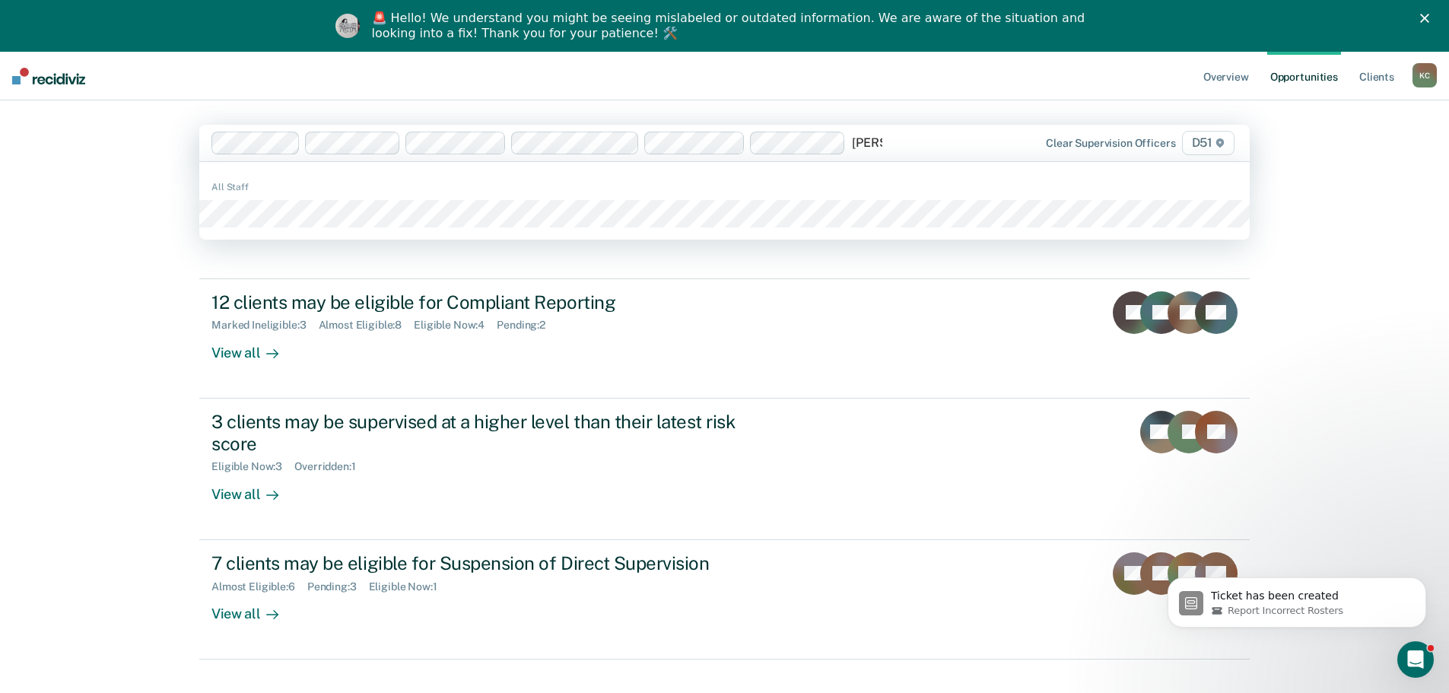
type input "[PERSON_NAME]"
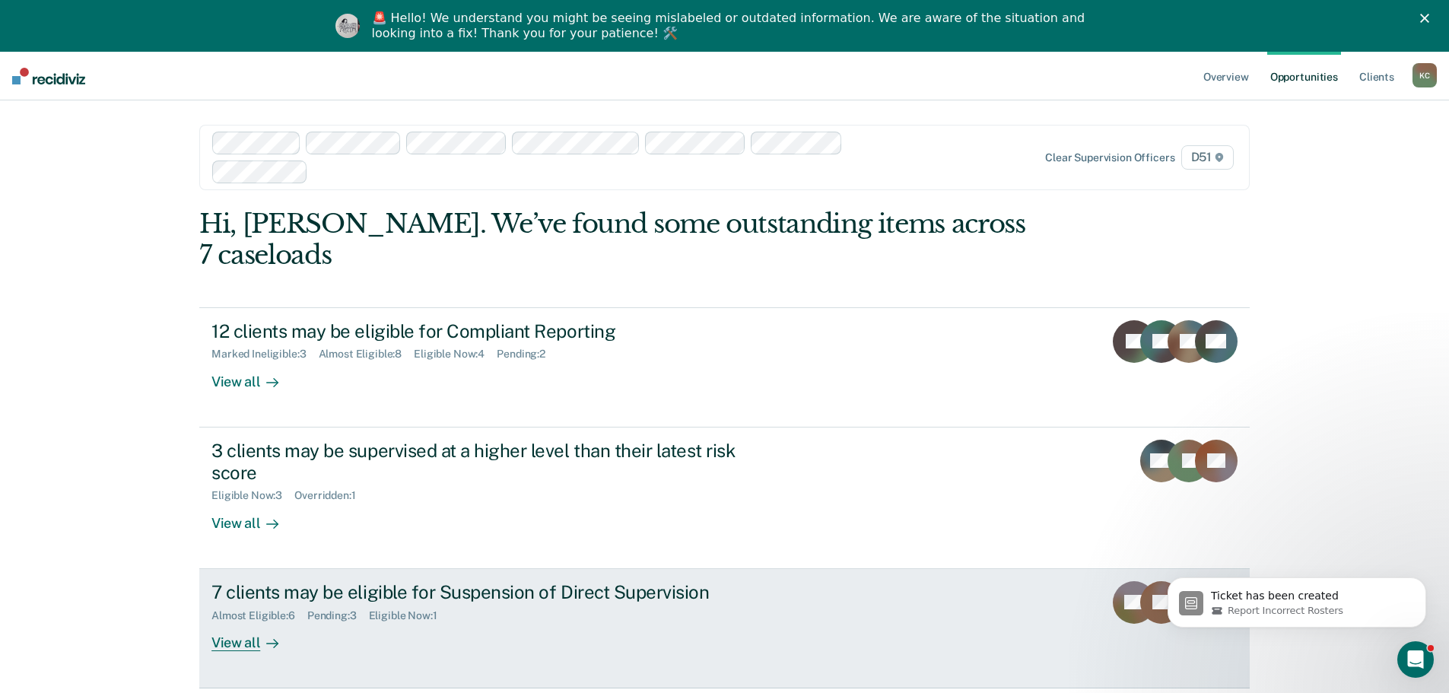
click at [225, 621] on div "View all" at bounding box center [253, 636] width 85 height 30
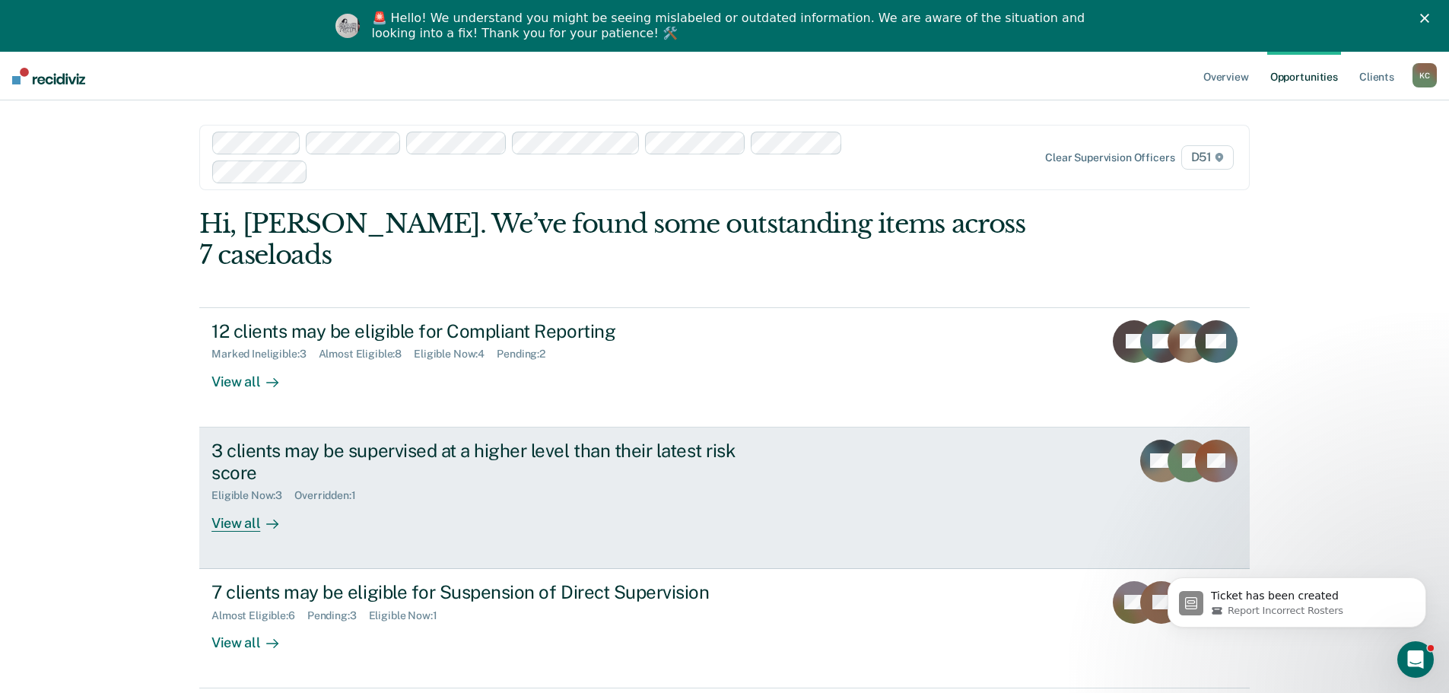
click at [228, 502] on div "View all" at bounding box center [253, 517] width 85 height 30
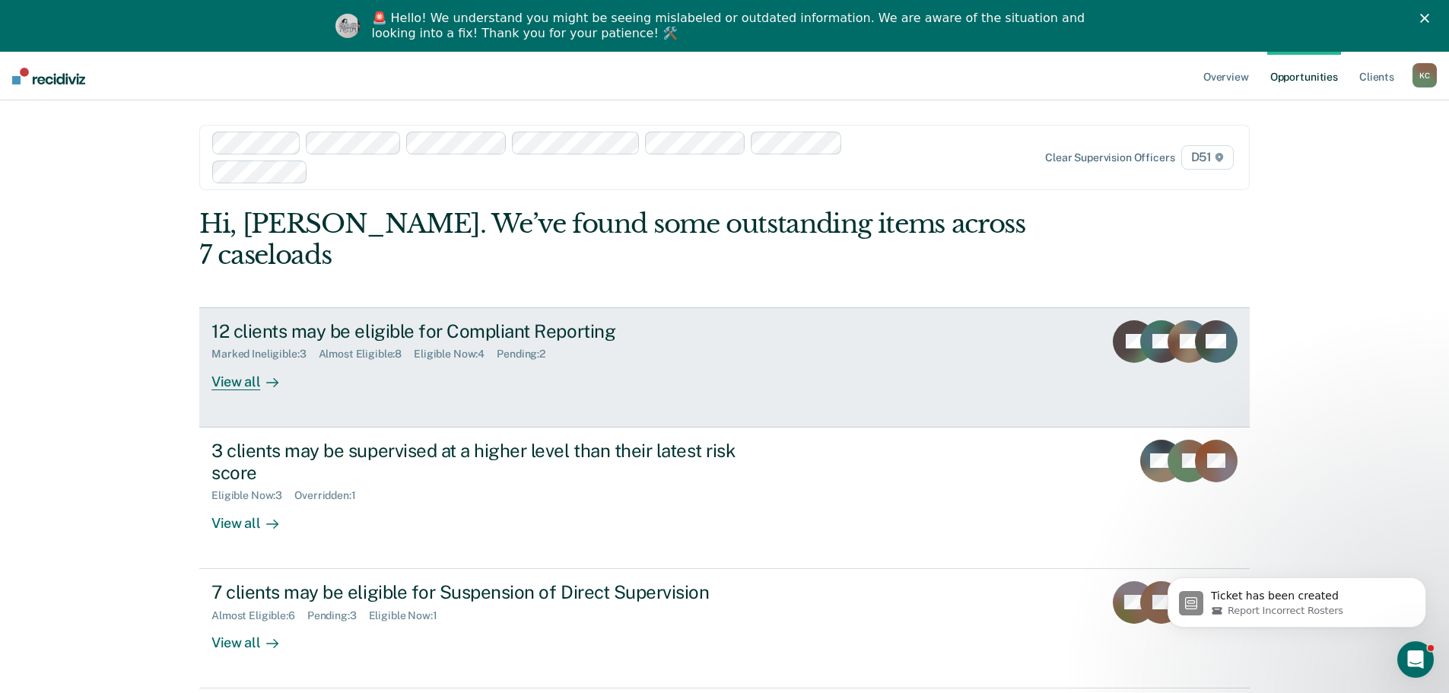
click at [242, 360] on div "View all" at bounding box center [253, 375] width 85 height 30
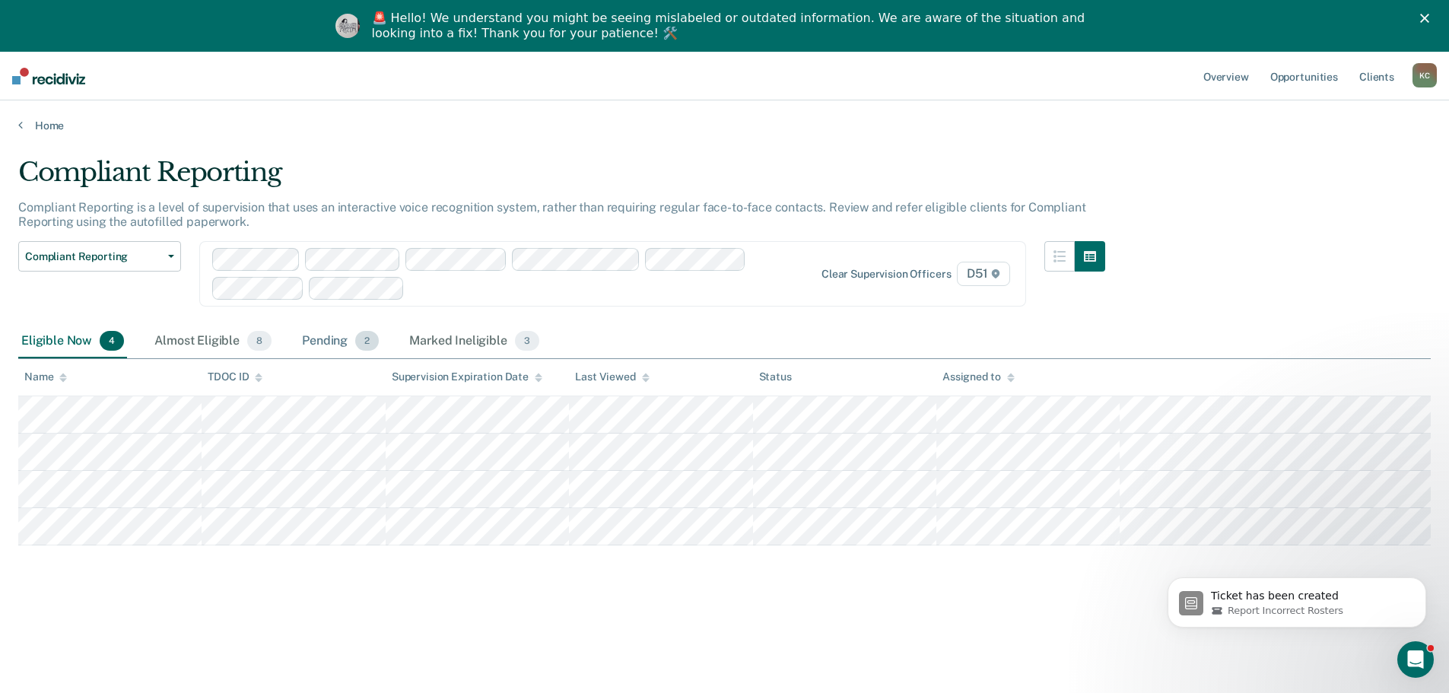
click at [346, 341] on div "Pending 2" at bounding box center [340, 341] width 83 height 33
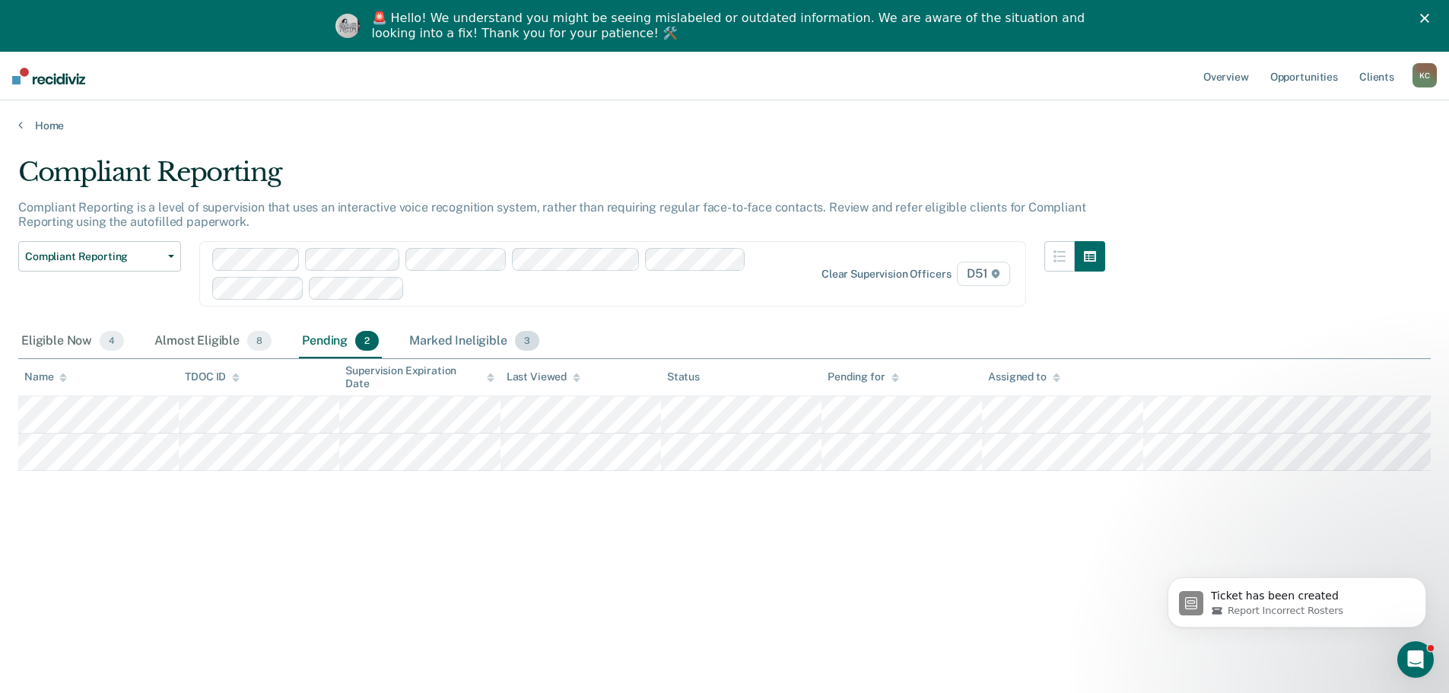
click at [441, 345] on div "Marked Ineligible 3" at bounding box center [474, 341] width 136 height 33
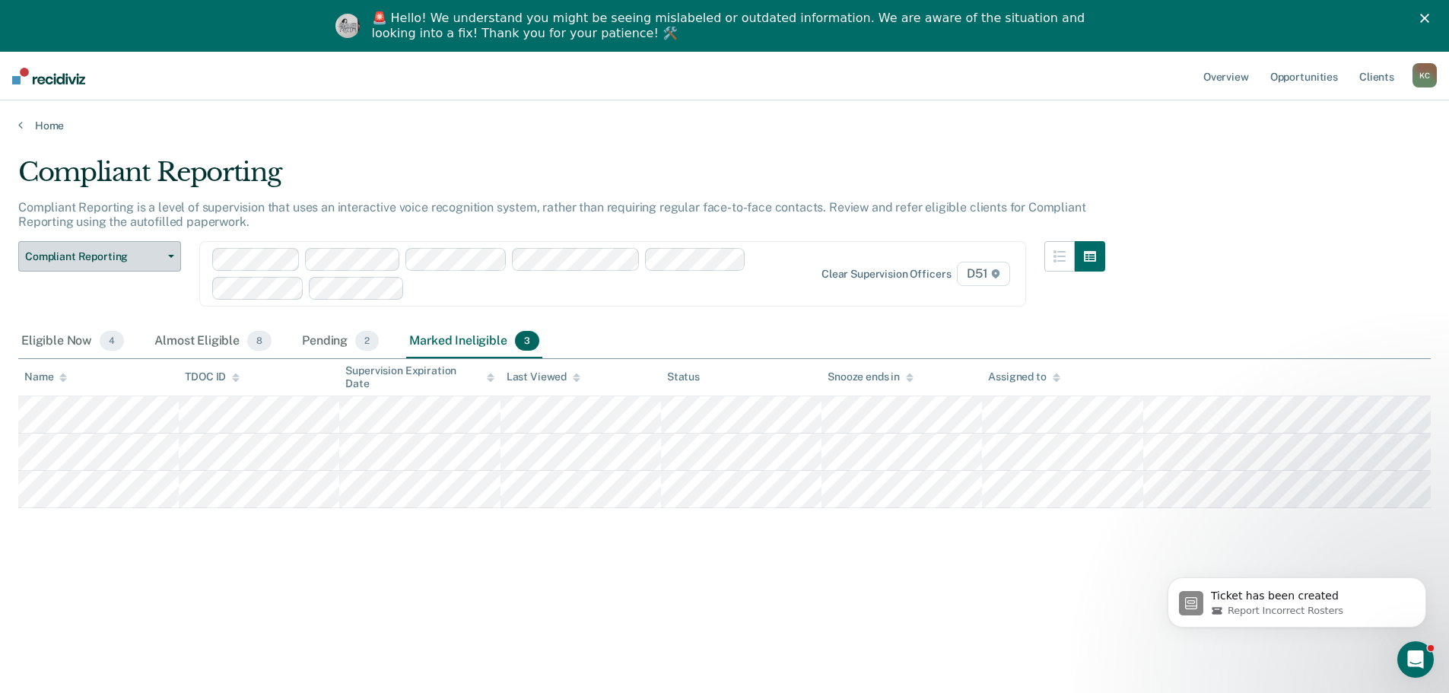
click at [172, 262] on button "Compliant Reporting" at bounding box center [99, 256] width 163 height 30
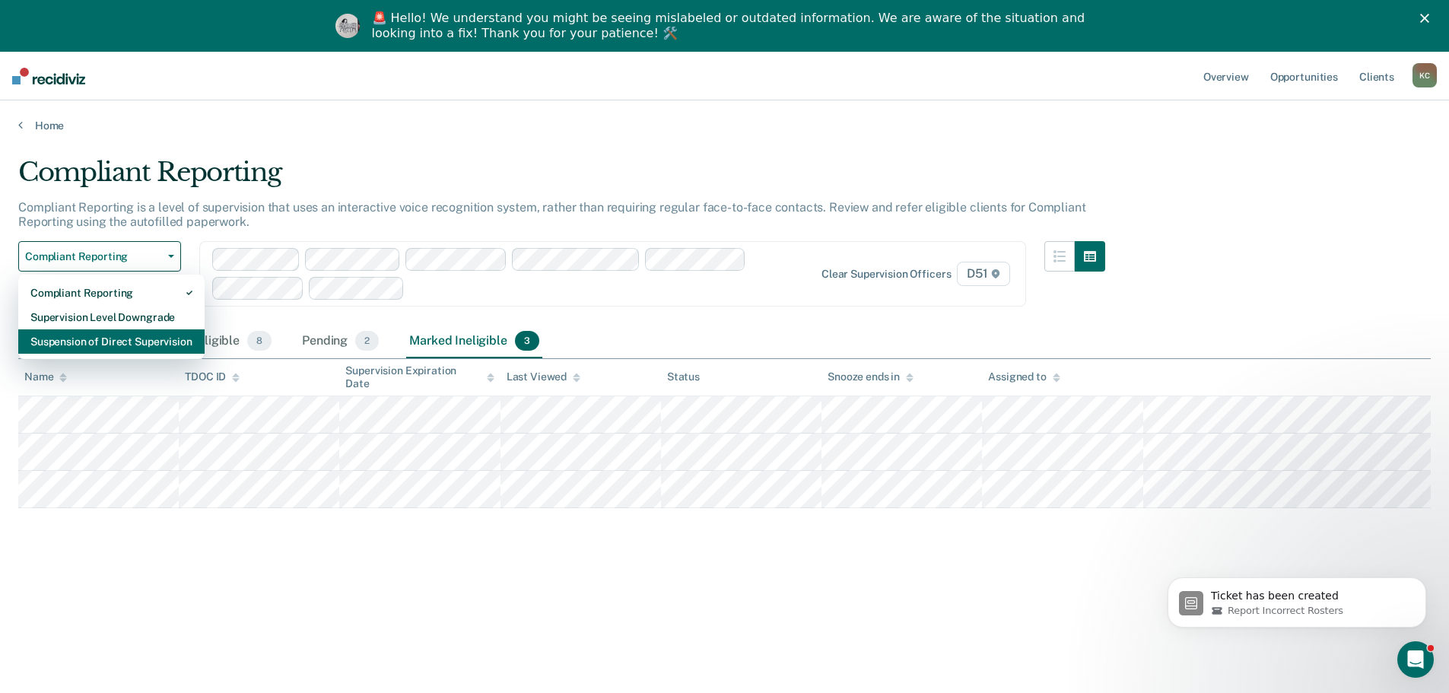
click at [155, 342] on div "Suspension of Direct Supervision" at bounding box center [111, 341] width 162 height 24
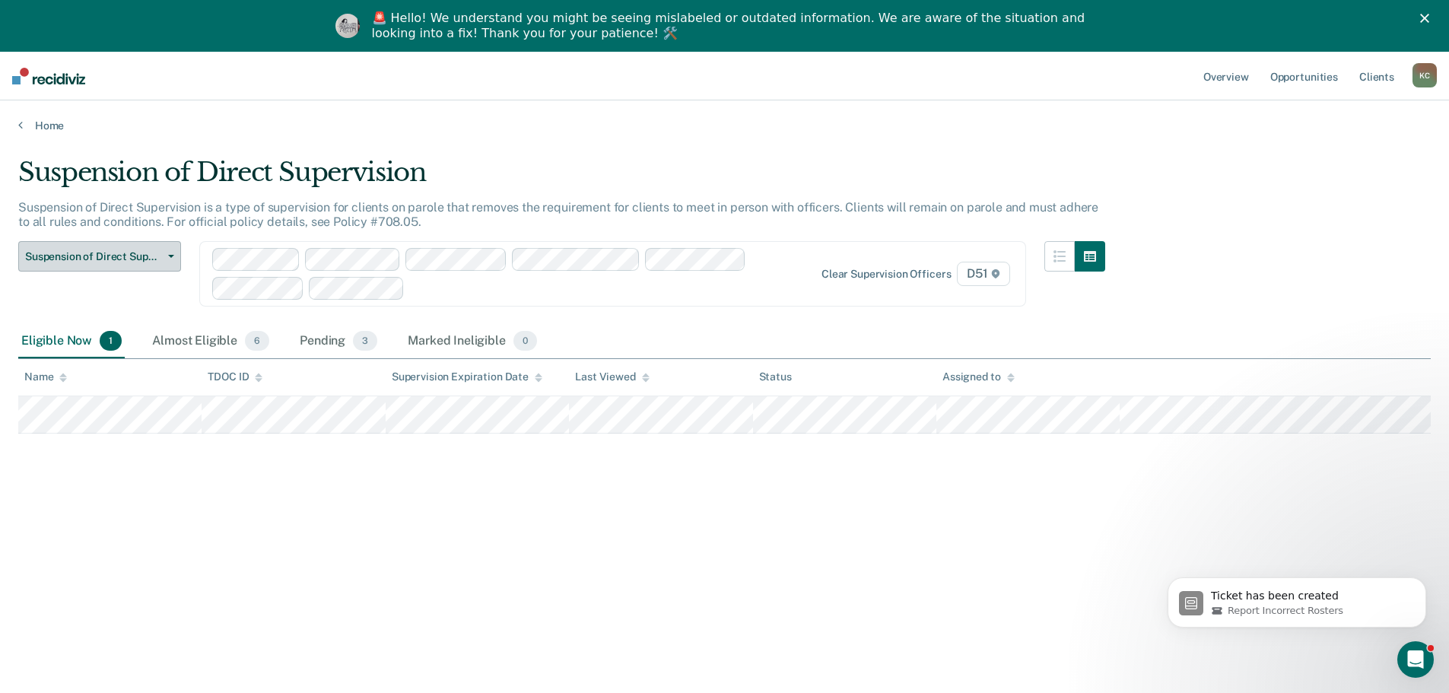
click at [167, 260] on button "Suspension of Direct Supervision" at bounding box center [99, 256] width 163 height 30
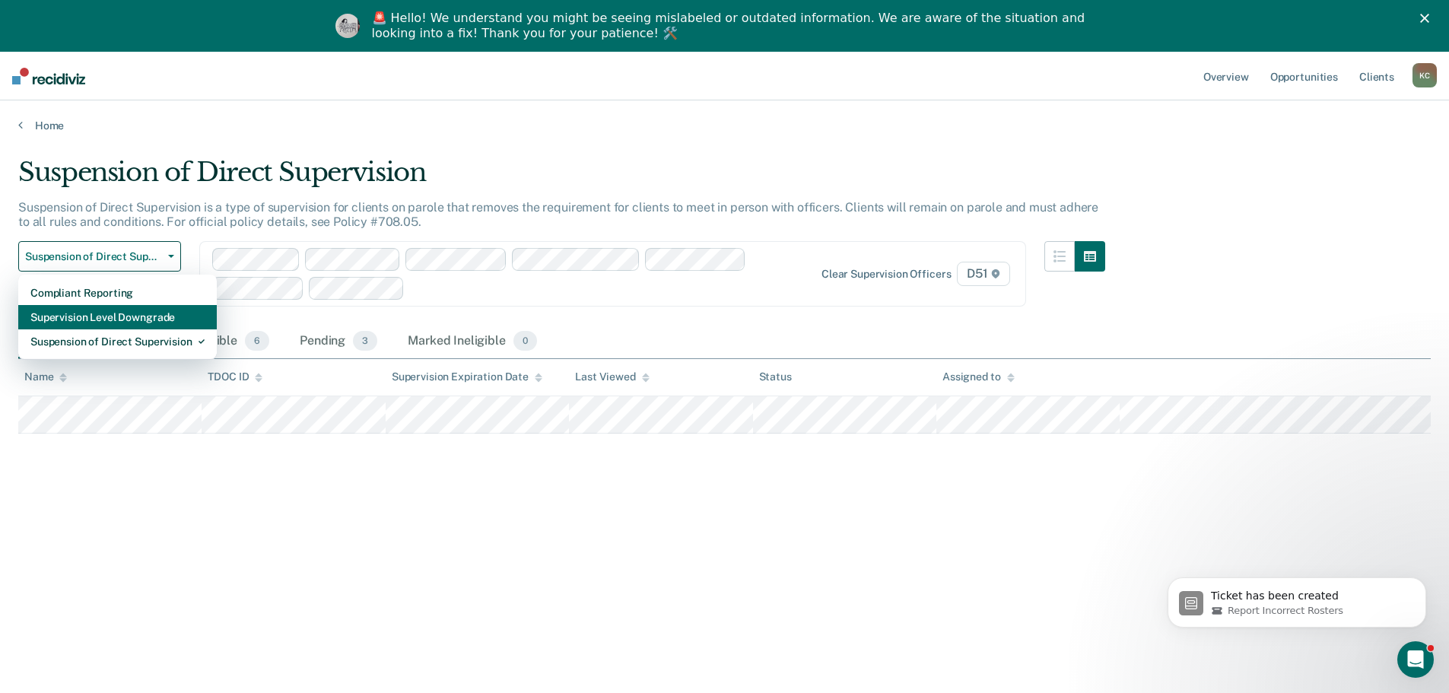
click at [129, 319] on div "Supervision Level Downgrade" at bounding box center [117, 317] width 174 height 24
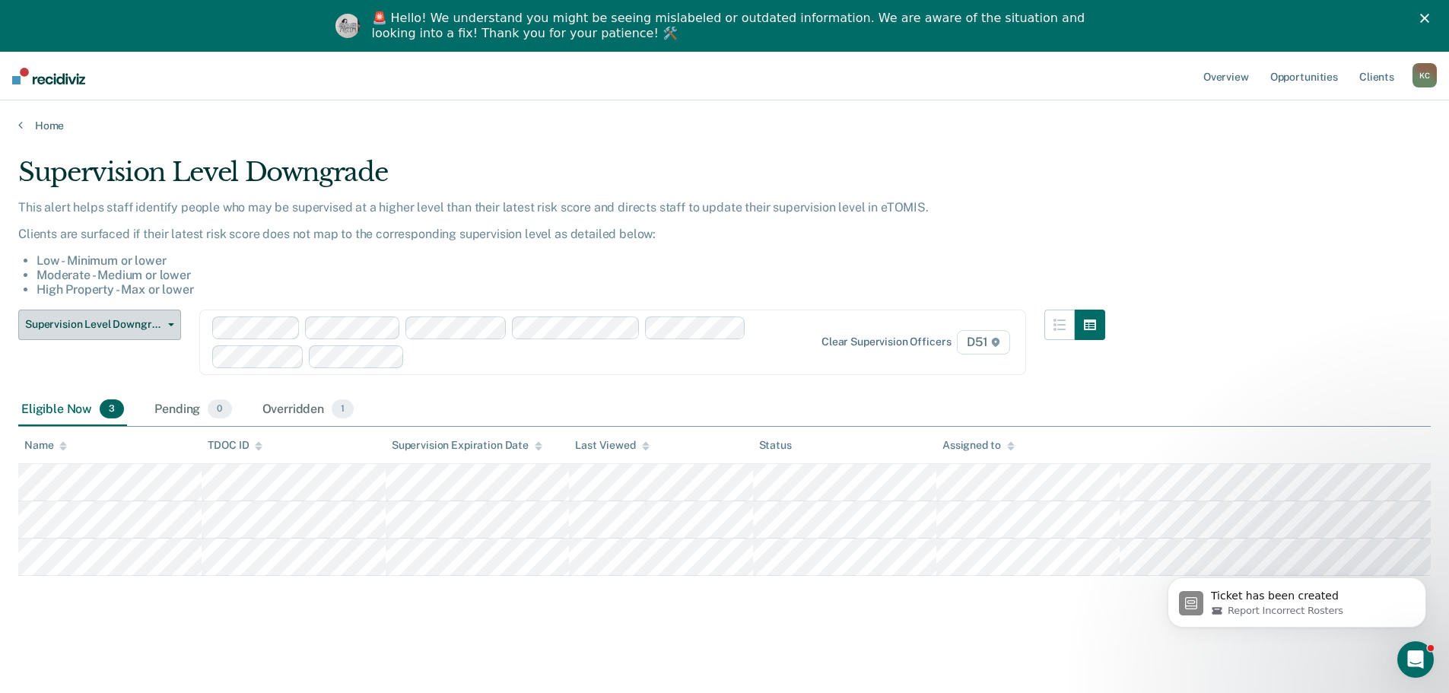
click at [164, 323] on span "button" at bounding box center [168, 324] width 12 height 3
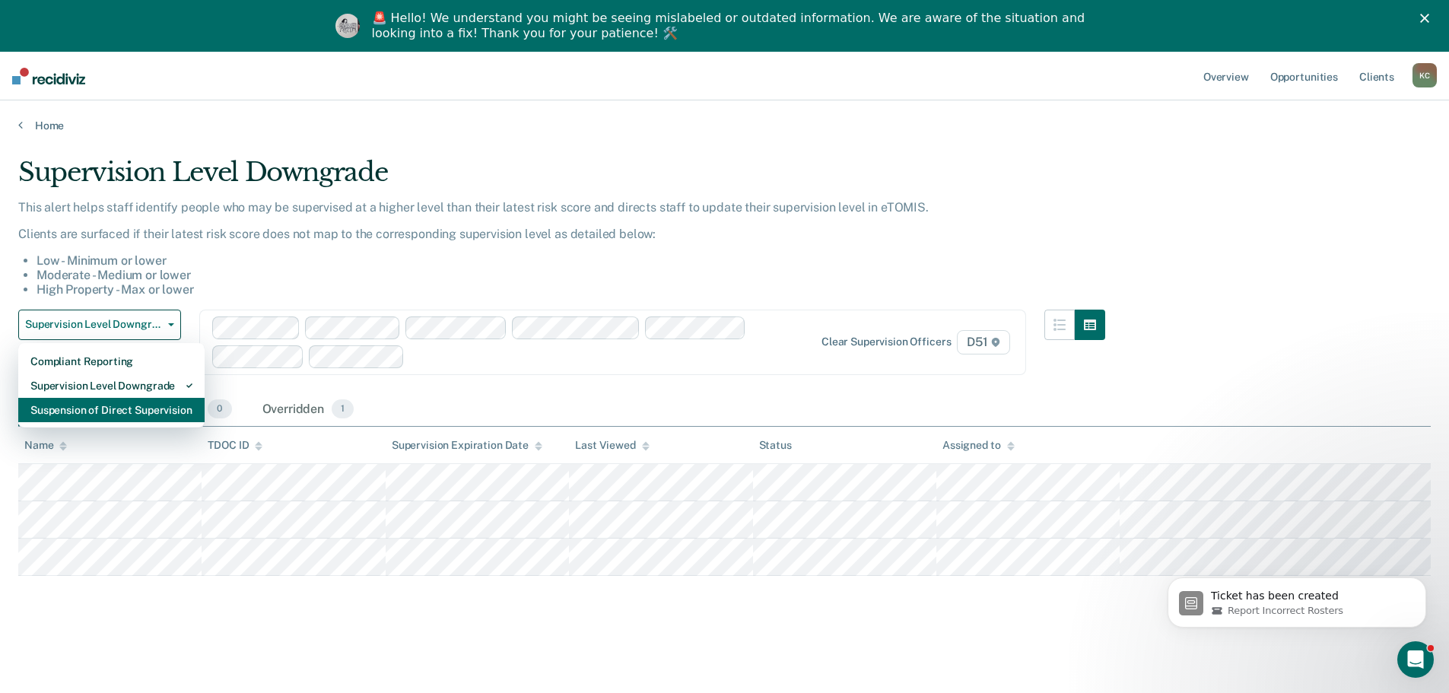
click at [136, 414] on div "Suspension of Direct Supervision" at bounding box center [111, 410] width 162 height 24
